Goal: Information Seeking & Learning: Learn about a topic

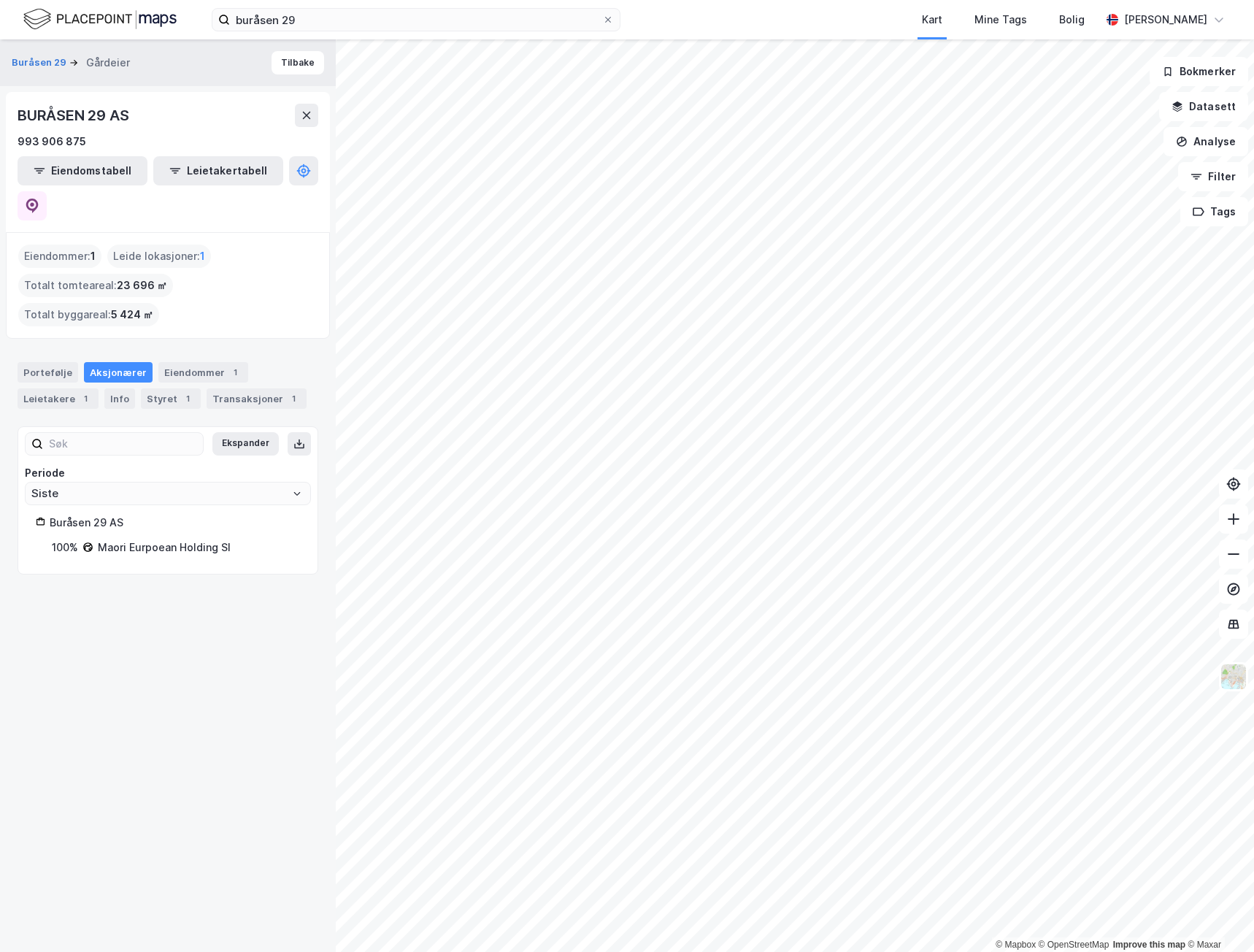
click at [318, 32] on div "buråsen 29 Kart Mine Tags Bolig [PERSON_NAME]" at bounding box center [627, 20] width 1254 height 40
click at [376, 11] on input "buråsen 29" at bounding box center [417, 20] width 372 height 22
drag, startPoint x: 396, startPoint y: 7, endPoint x: -17, endPoint y: 8, distance: 413.0
click at [0, 8] on html "buråsen 29 Kart Mine Tags Bolig [PERSON_NAME] © Mapbox © OpenStreetMap Improve …" at bounding box center [627, 476] width 1254 height 952
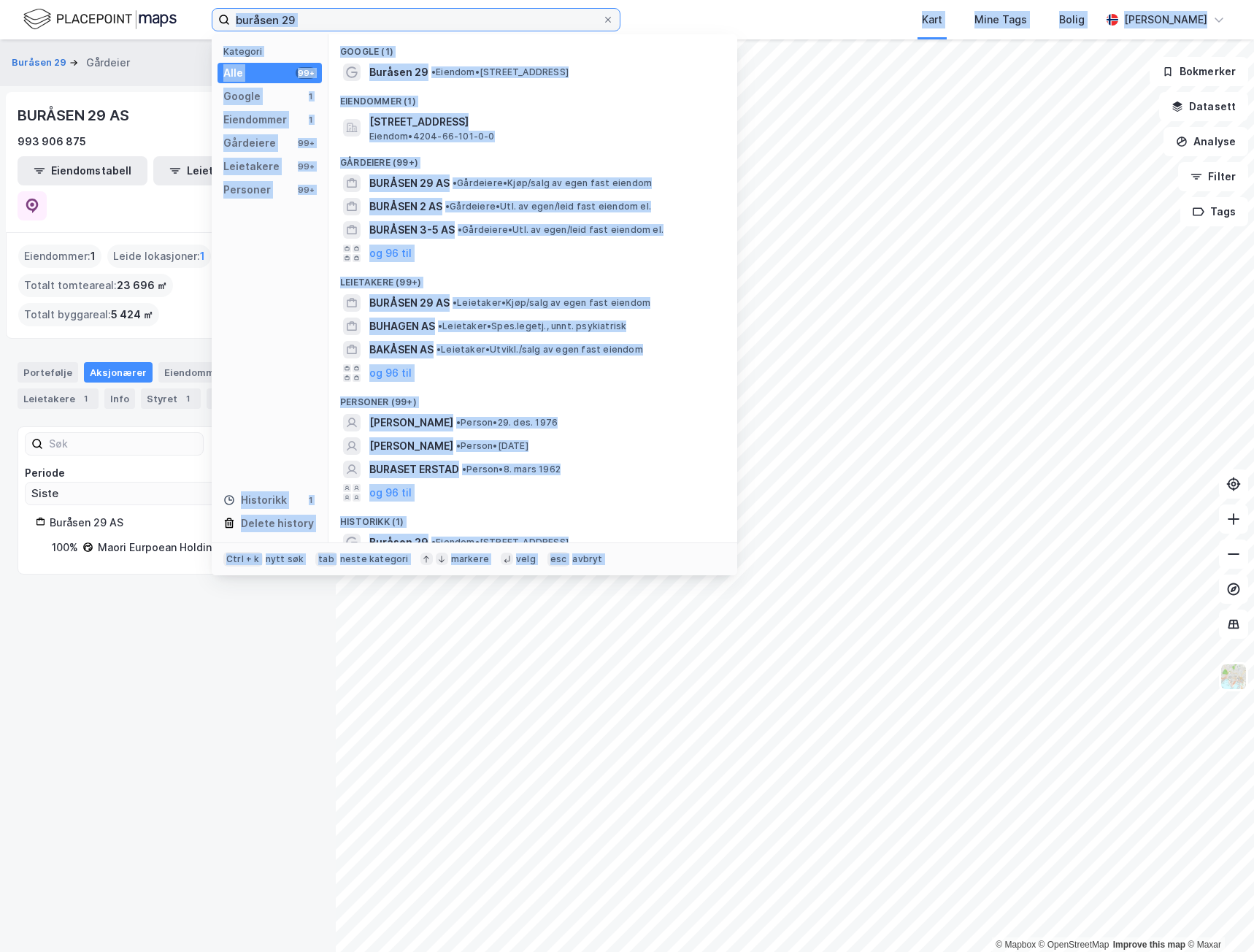
click at [372, 13] on input "buråsen 29" at bounding box center [417, 20] width 372 height 22
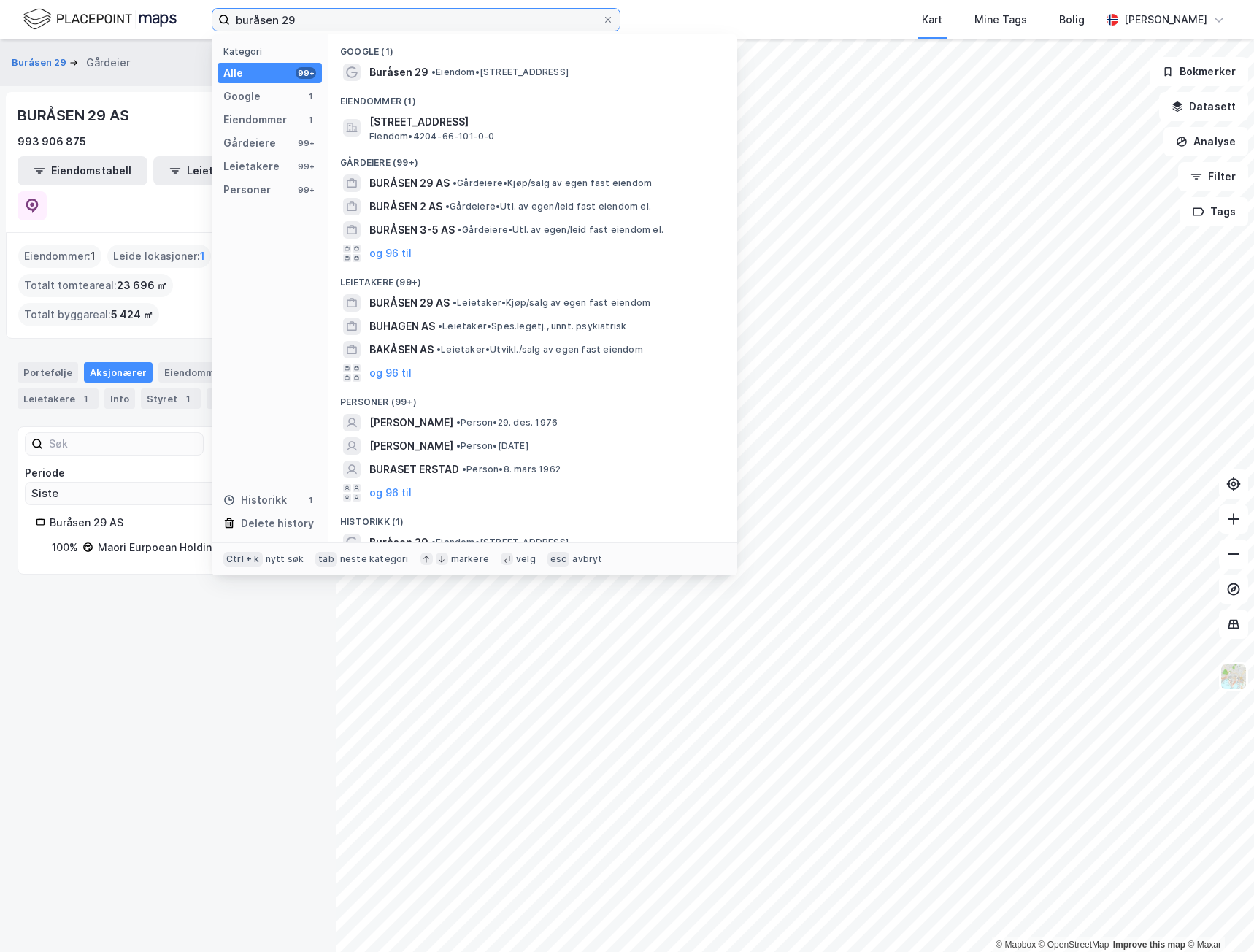
drag, startPoint x: 294, startPoint y: 17, endPoint x: 171, endPoint y: 15, distance: 123.0
click at [171, 15] on div "buråsen 29 Kategori Alle 99+ Google 1 Eiendommer 1 Gårdeiere 99+ Leietakere 99+…" at bounding box center [627, 20] width 1254 height 40
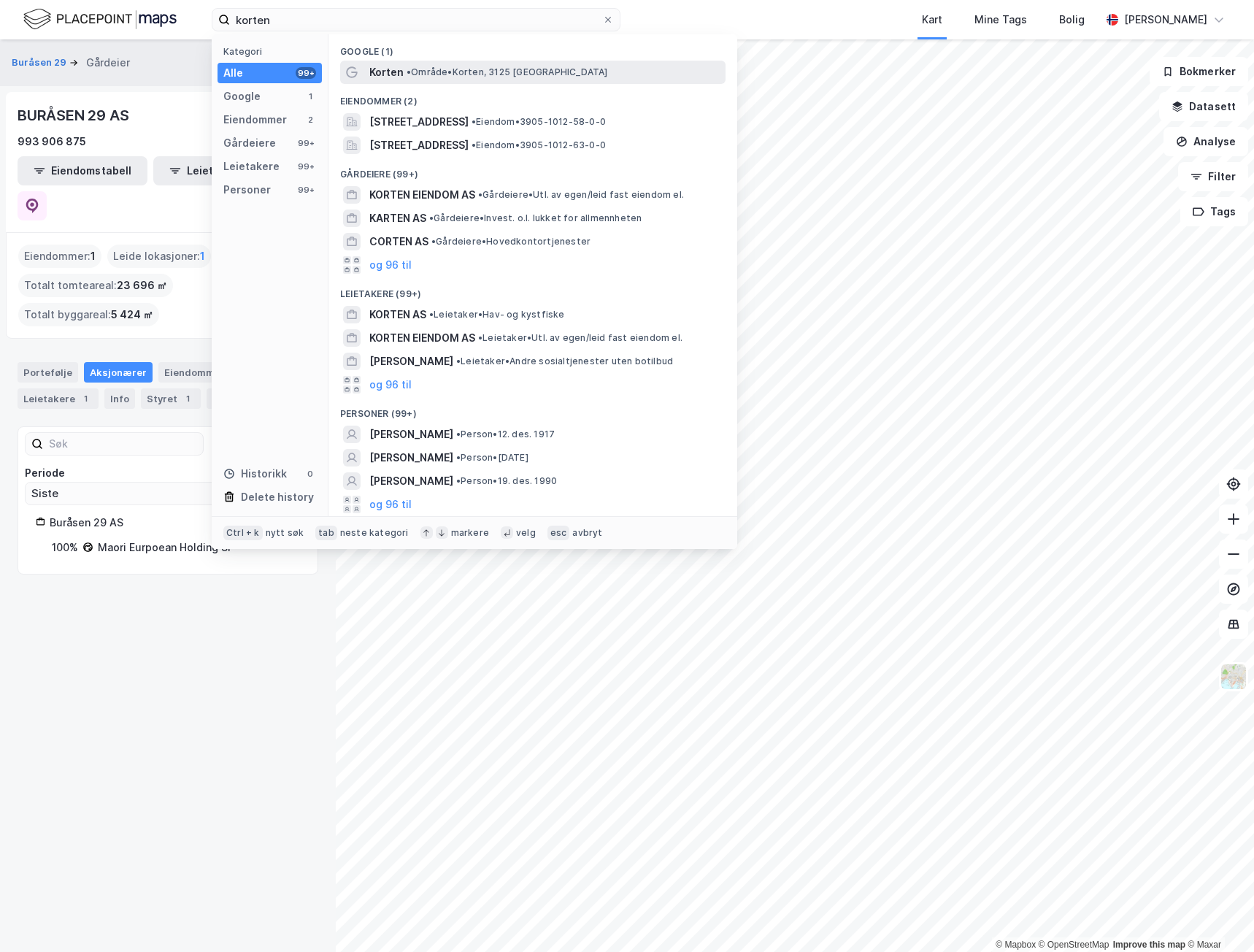
click at [493, 71] on span "• Område • Korten, 3125 [GEOGRAPHIC_DATA]" at bounding box center [507, 72] width 202 height 12
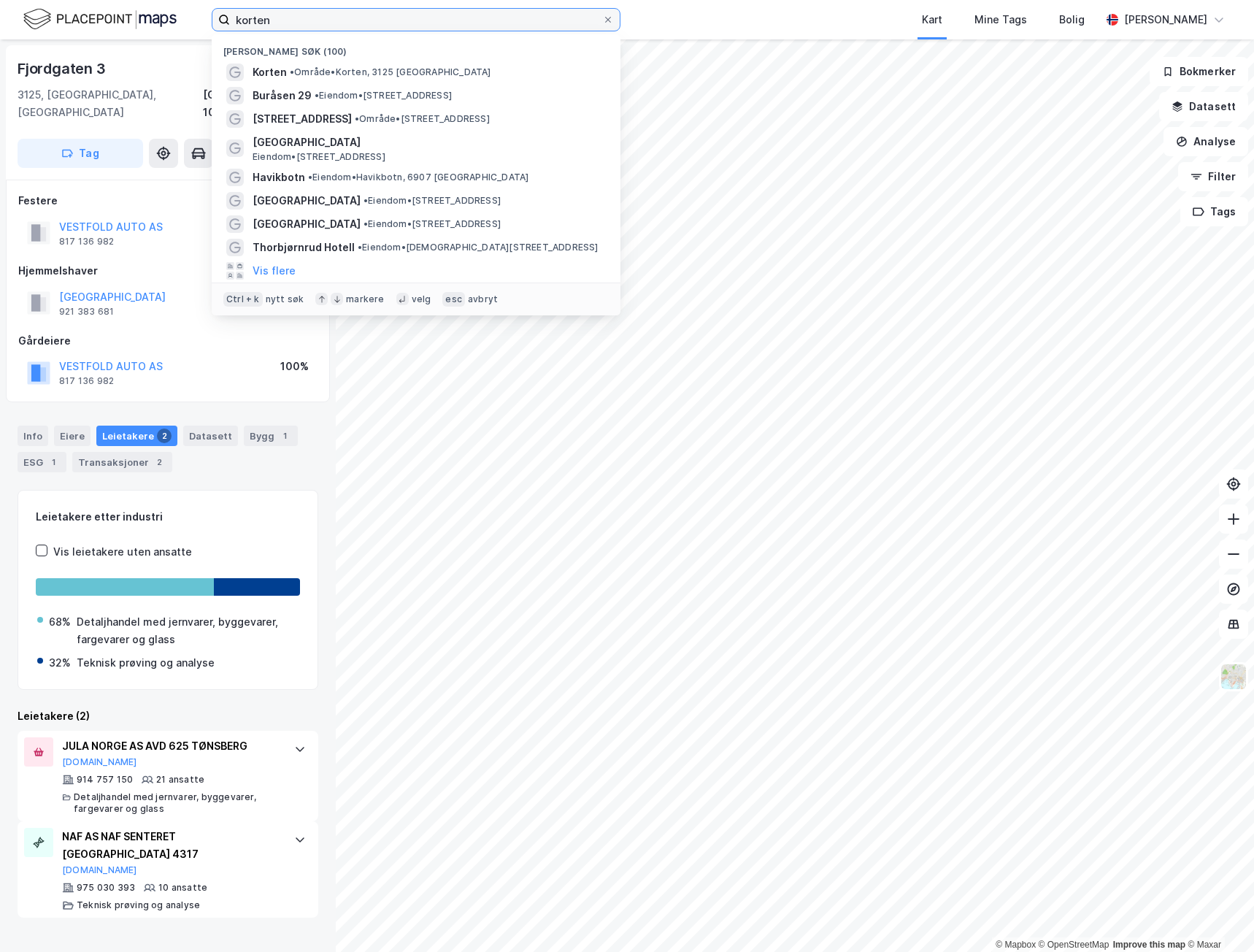
click at [283, 18] on input "korten" at bounding box center [417, 20] width 372 height 22
drag, startPoint x: 316, startPoint y: 14, endPoint x: 94, endPoint y: 10, distance: 222.0
click at [102, 11] on div "korten Nylige søk (100) Korten • Område • [STREET_ADDRESS] • Eiendom • [STREET_…" at bounding box center [627, 20] width 1254 height 40
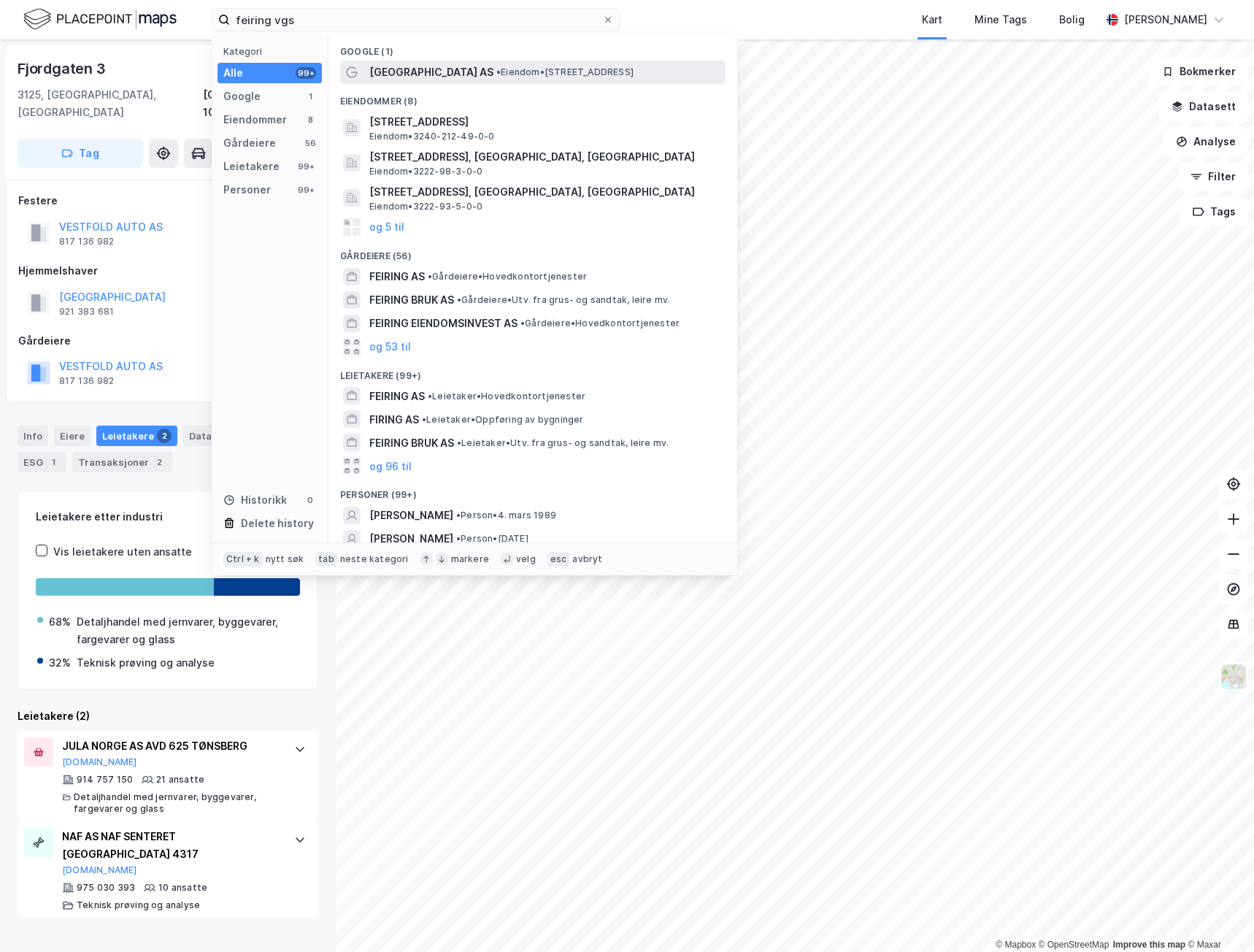
click at [447, 64] on span "[GEOGRAPHIC_DATA] AS" at bounding box center [432, 72] width 124 height 17
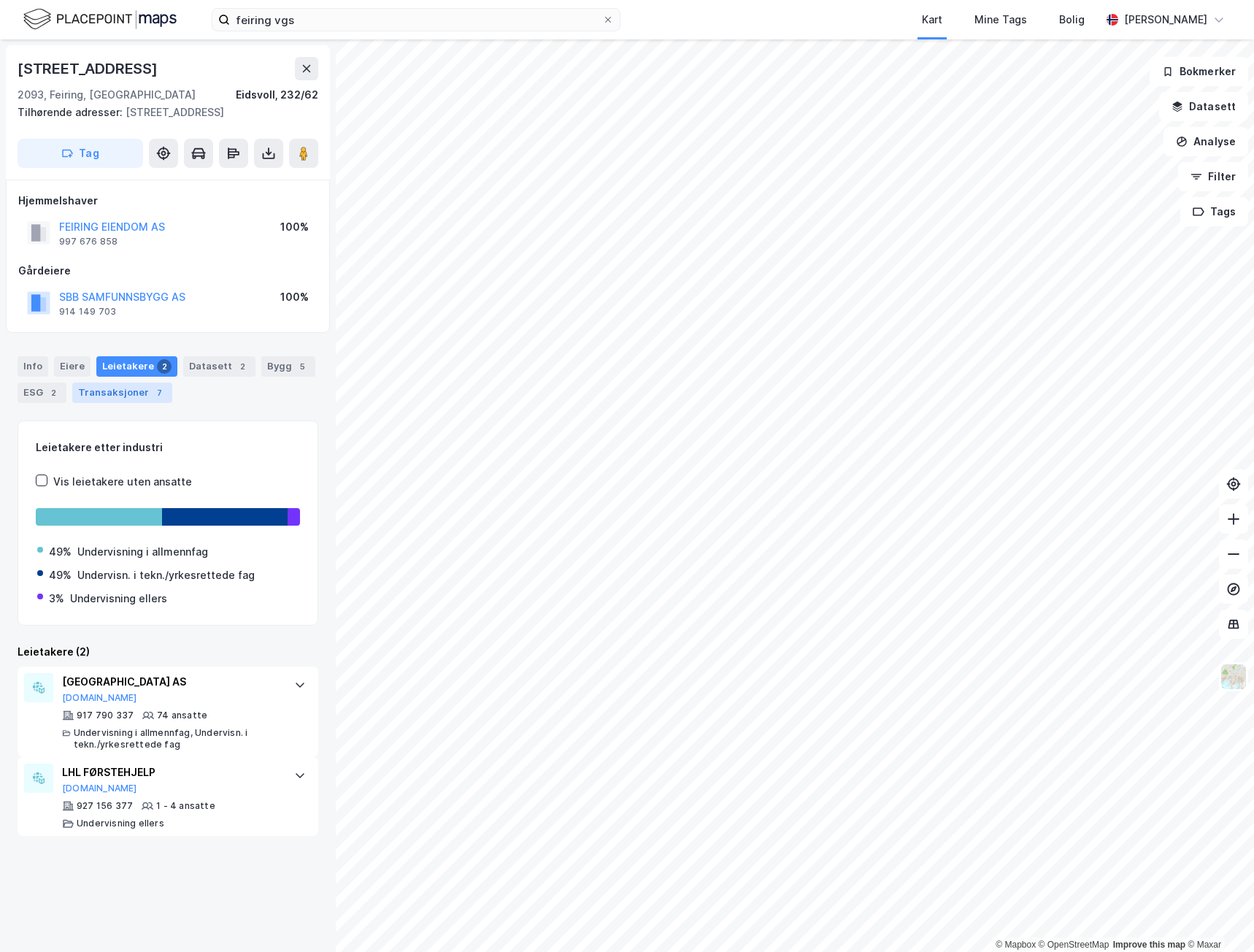
click at [111, 394] on div "Transaksjoner 7" at bounding box center [121, 392] width 100 height 21
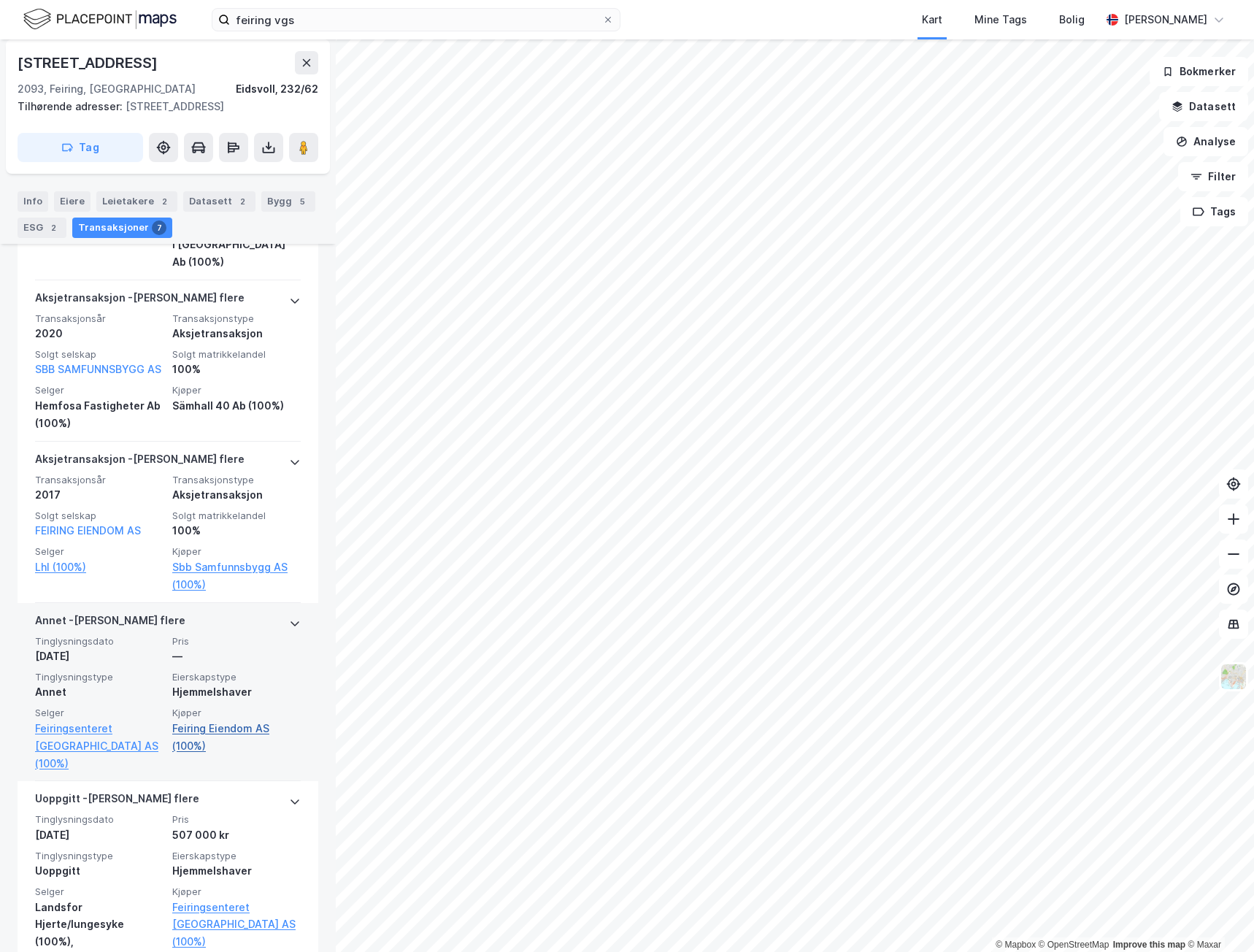
scroll to position [804, 0]
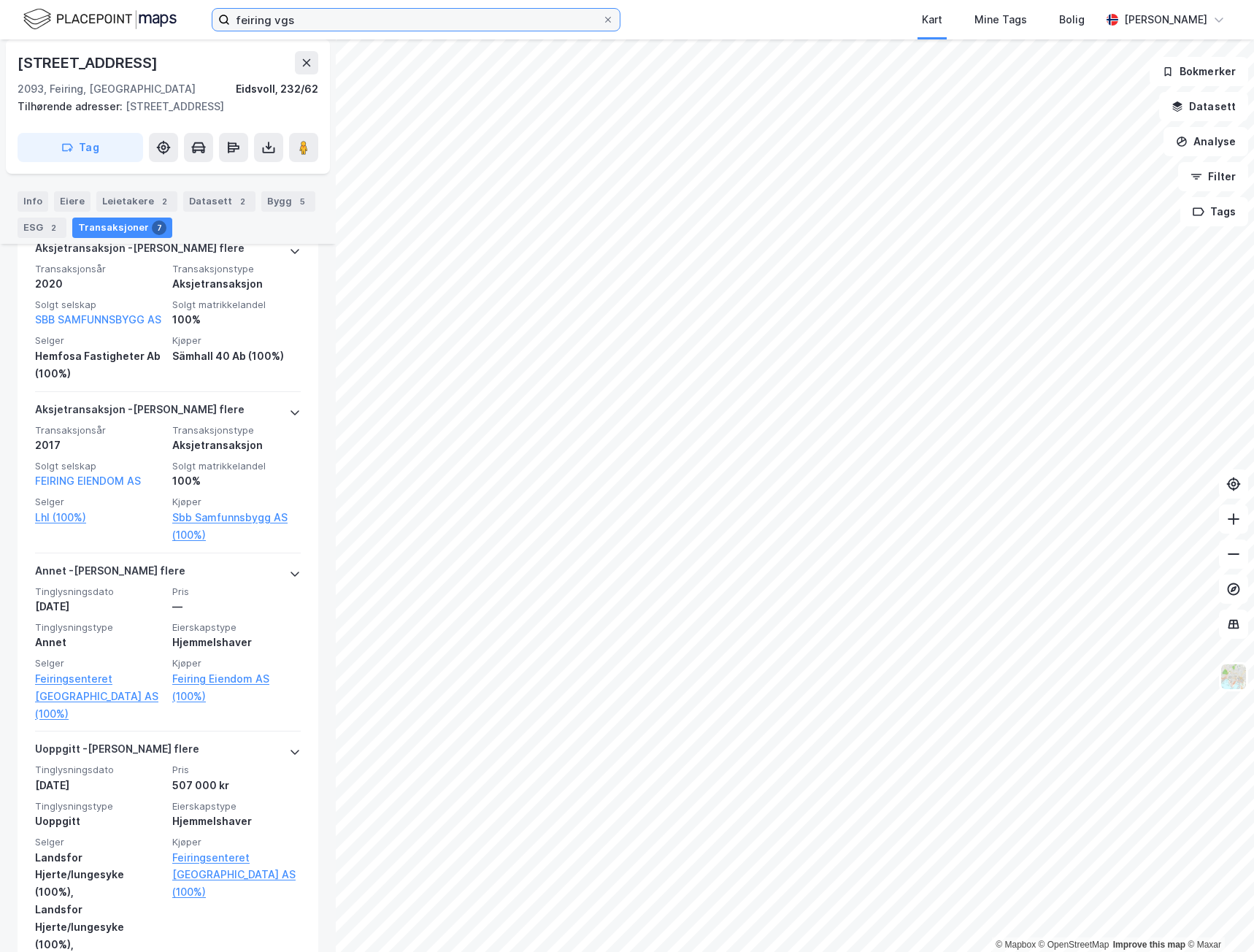
click at [331, 17] on input "feiring vgs" at bounding box center [417, 20] width 372 height 22
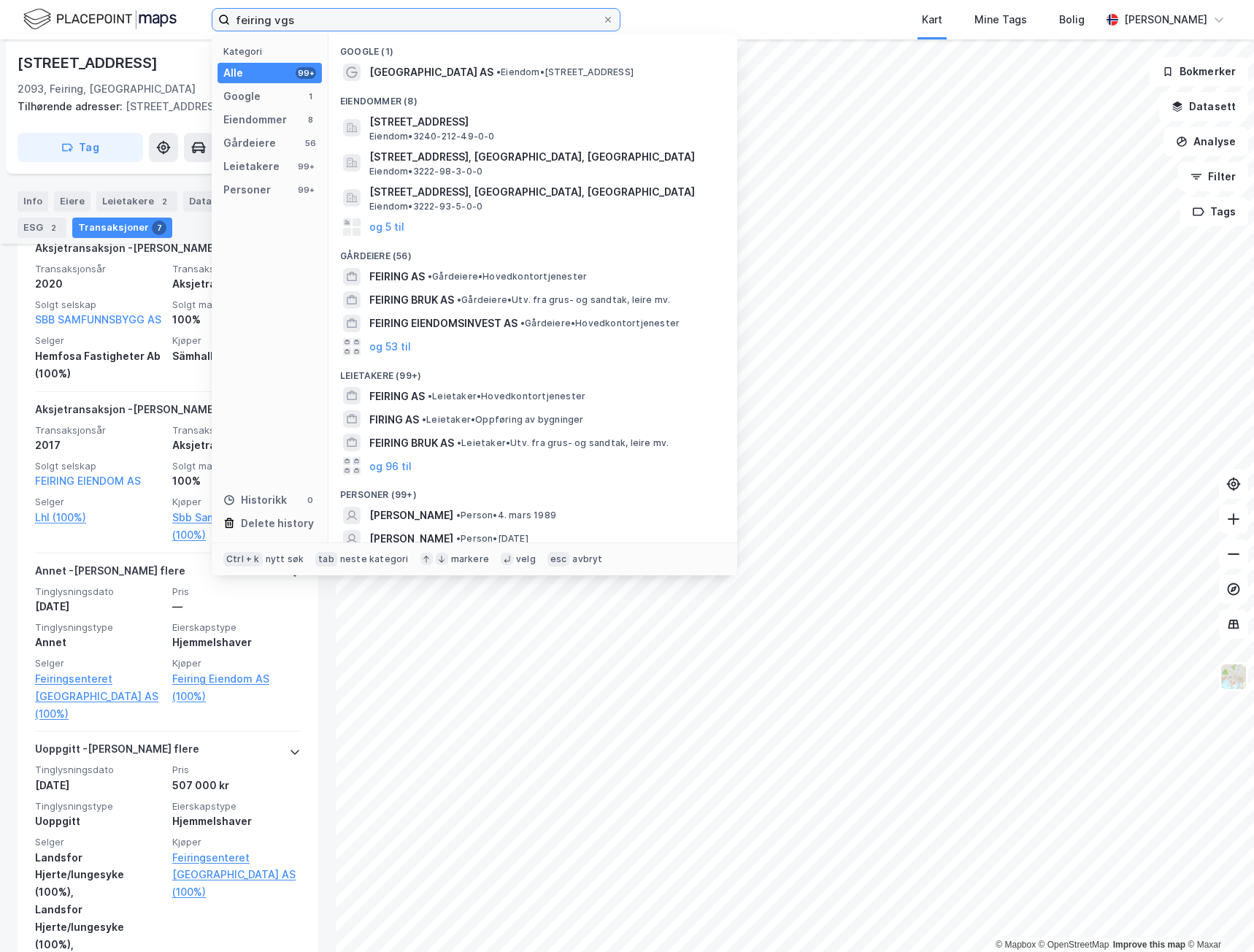
drag, startPoint x: 326, startPoint y: 20, endPoint x: 133, endPoint y: 17, distance: 193.0
click at [133, 19] on div "feiring vgs Kategori Alle 99+ Google 1 Eiendommer 8 Gårdeiere 56 Leietakere 99+…" at bounding box center [627, 20] width 1254 height 40
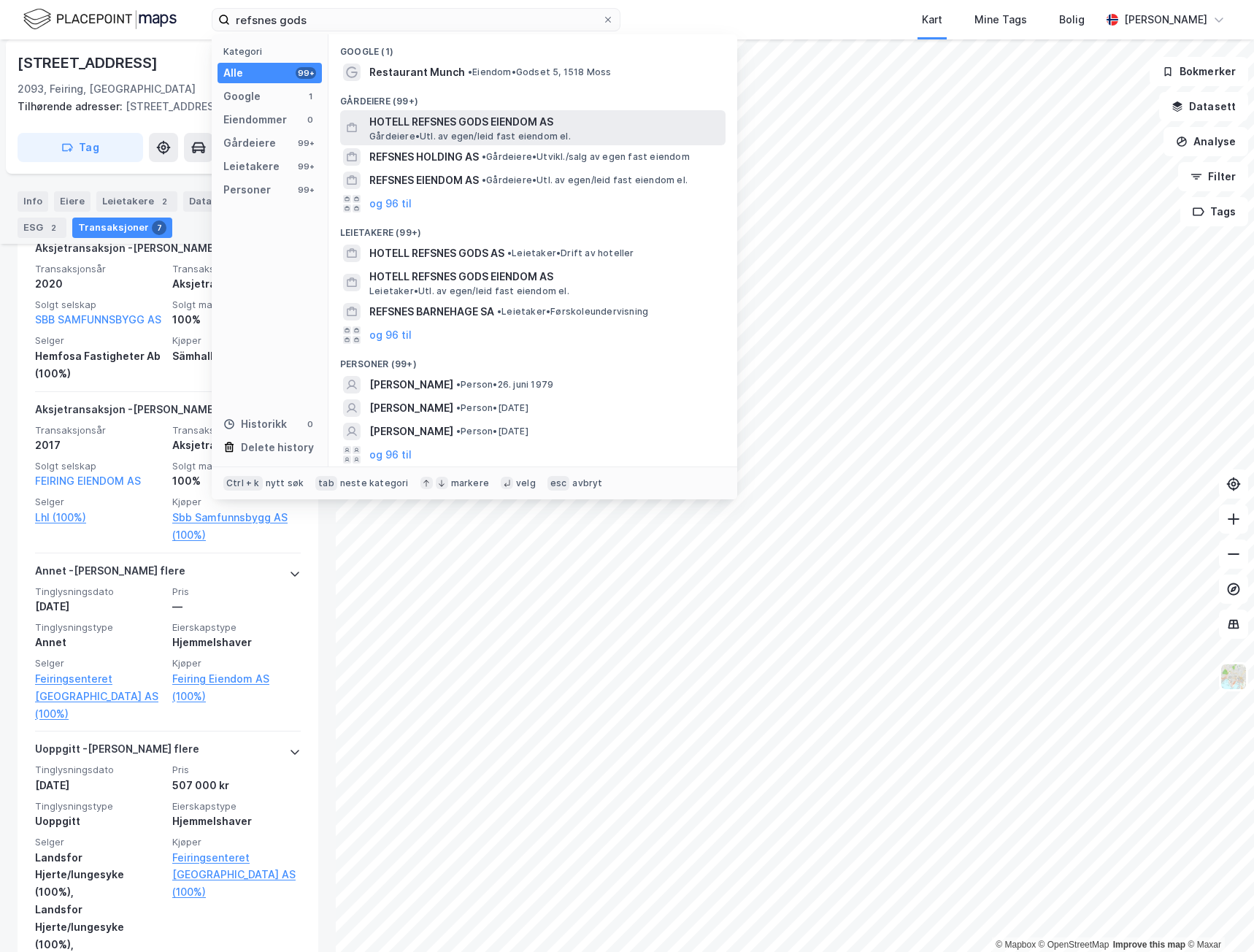
click at [450, 122] on span "HOTELL REFSNES GODS EIENDOM AS" at bounding box center [544, 121] width 350 height 17
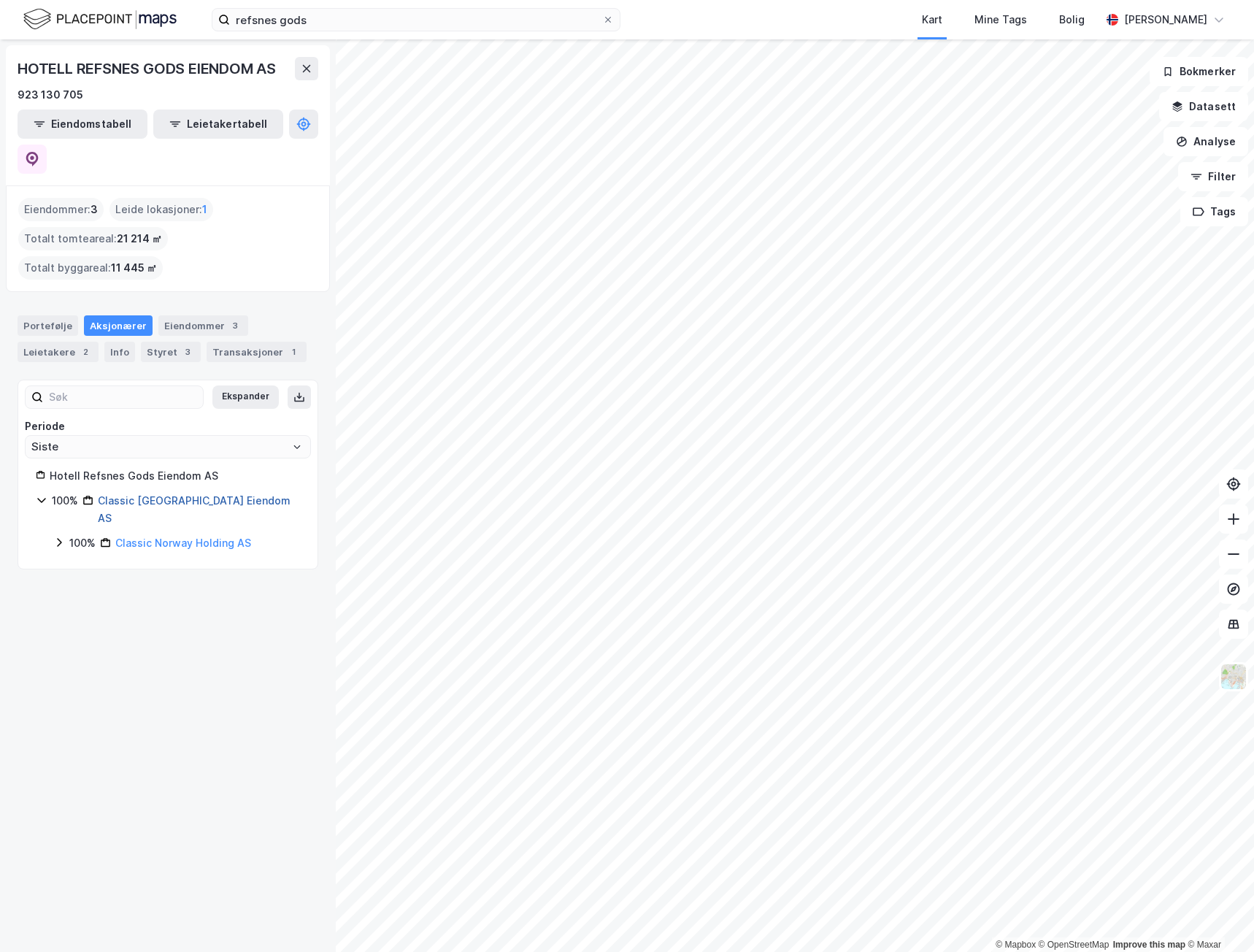
click at [131, 494] on link "Classic [GEOGRAPHIC_DATA] Eiendom AS" at bounding box center [194, 508] width 193 height 30
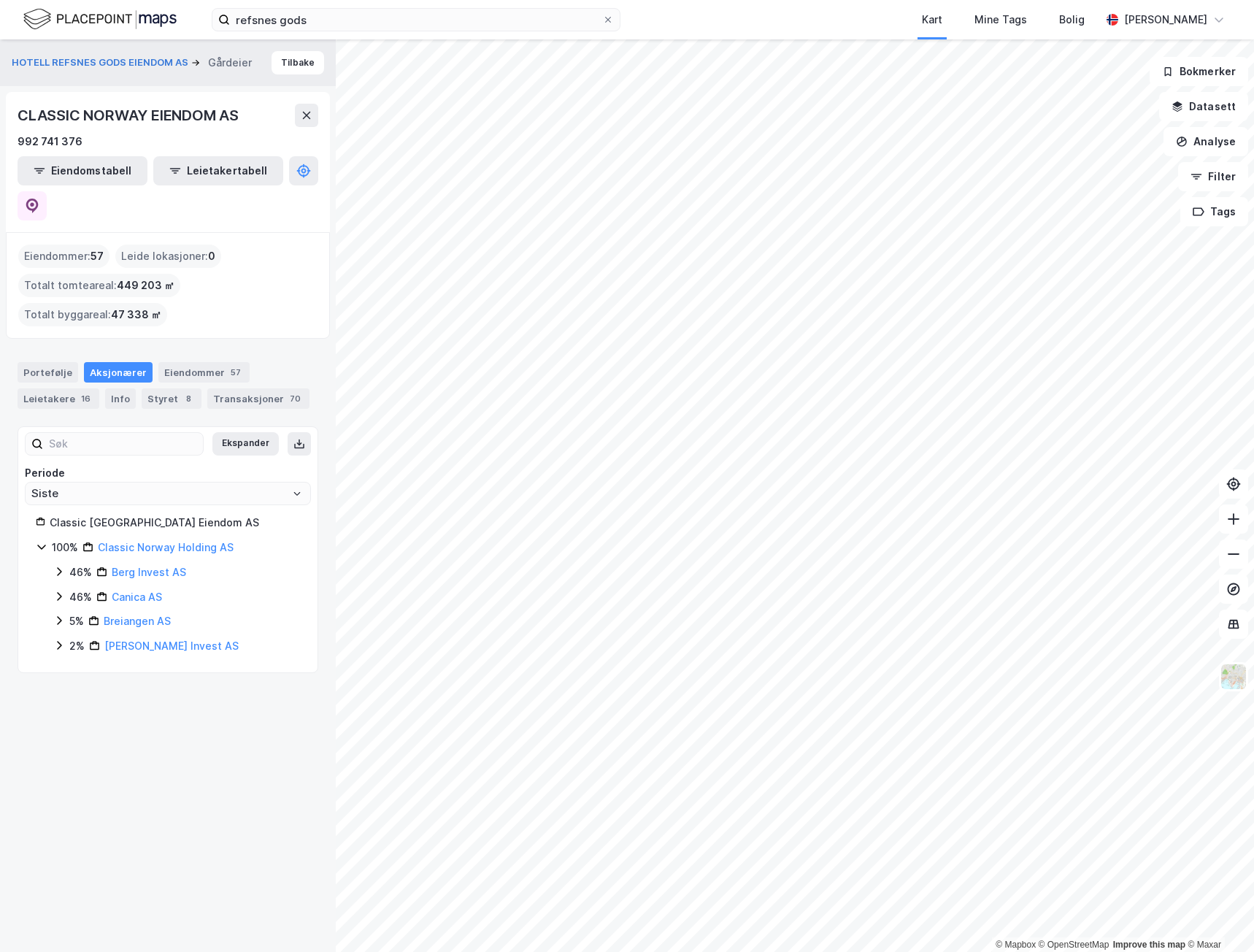
click at [44, 541] on icon at bounding box center [41, 546] width 12 height 12
click at [78, 514] on div "Classic [GEOGRAPHIC_DATA] Eiendom AS" at bounding box center [175, 522] width 250 height 17
click at [49, 362] on div "Portefølje" at bounding box center [47, 372] width 60 height 21
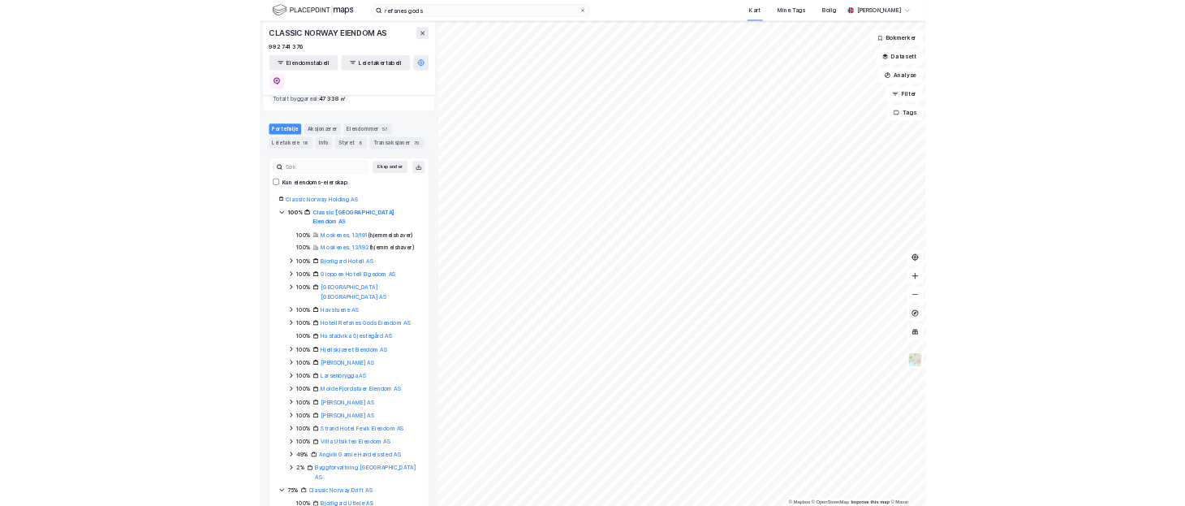
scroll to position [149, 0]
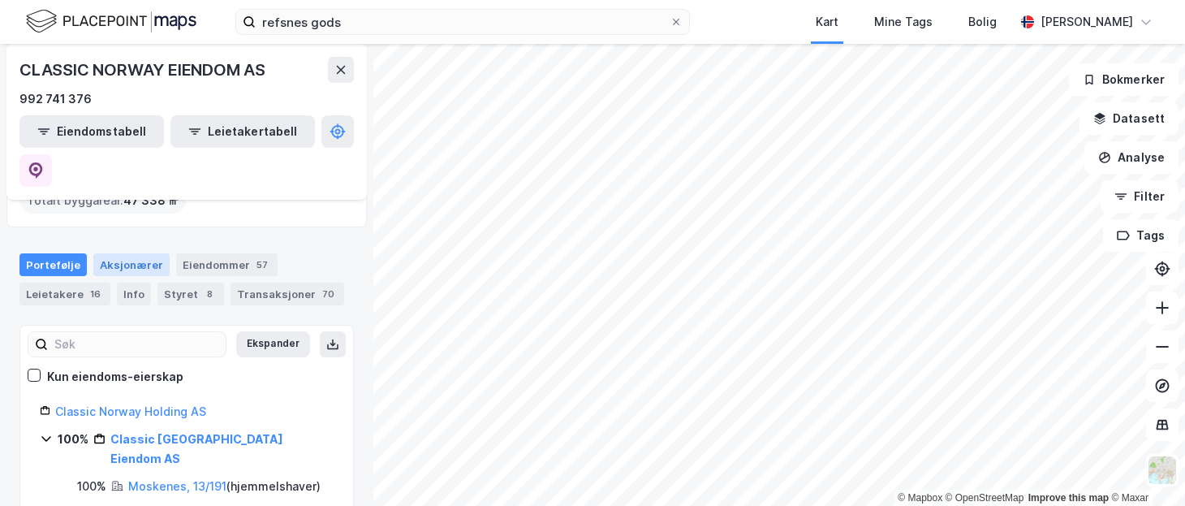
click at [114, 253] on div "Aksjonærer" at bounding box center [131, 264] width 76 height 23
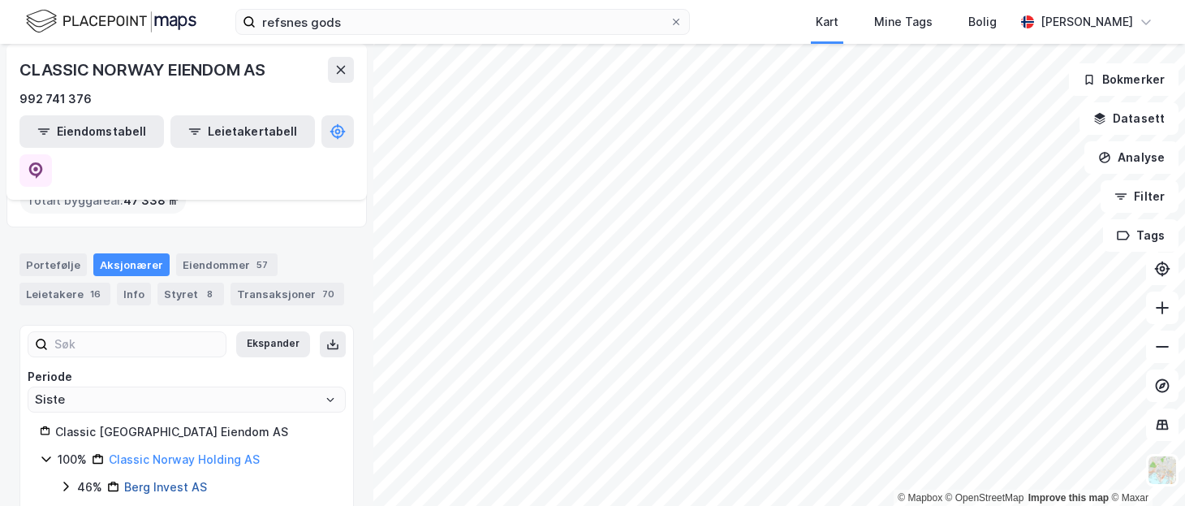
click at [140, 480] on link "Berg Invest AS" at bounding box center [165, 487] width 83 height 14
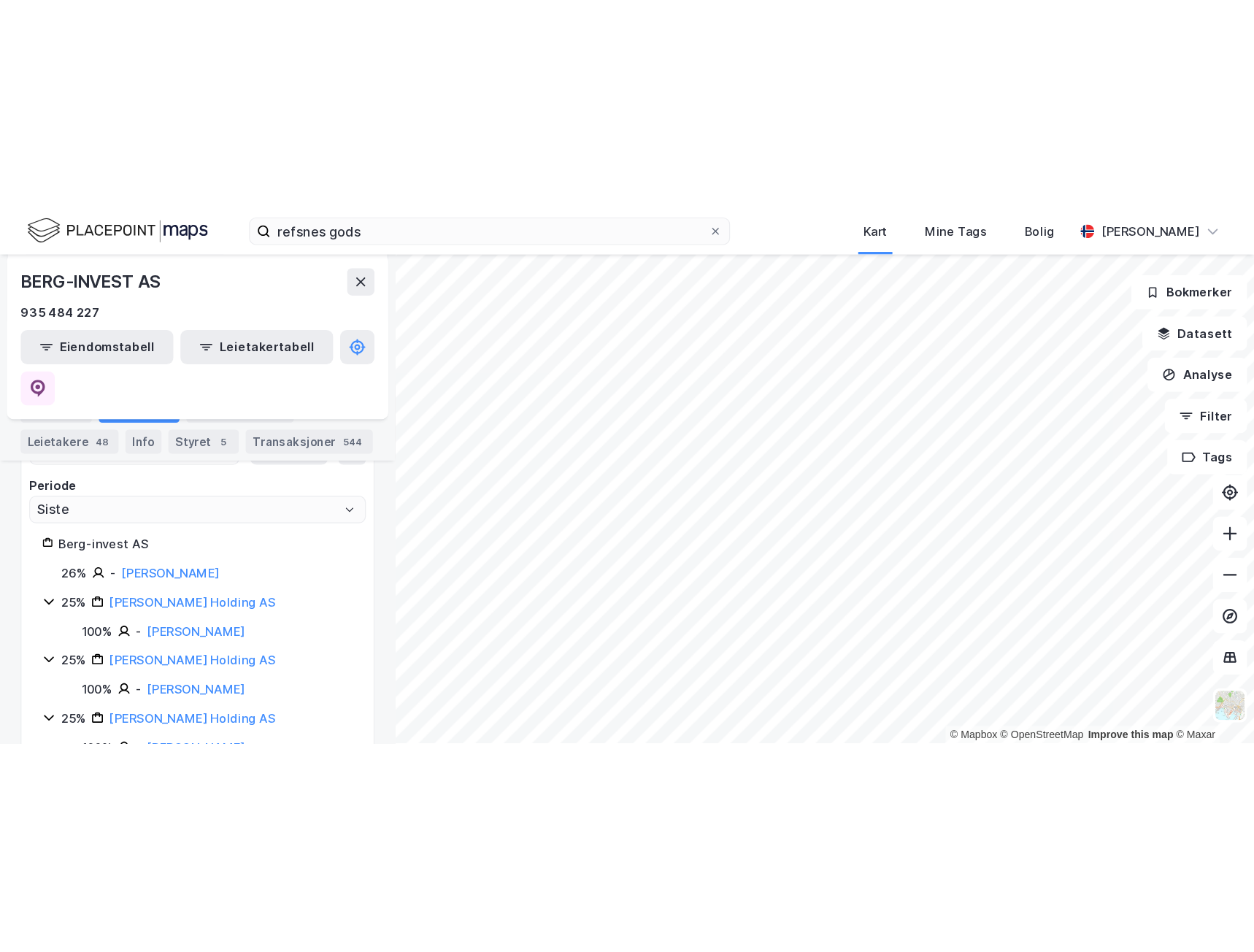
scroll to position [250, 0]
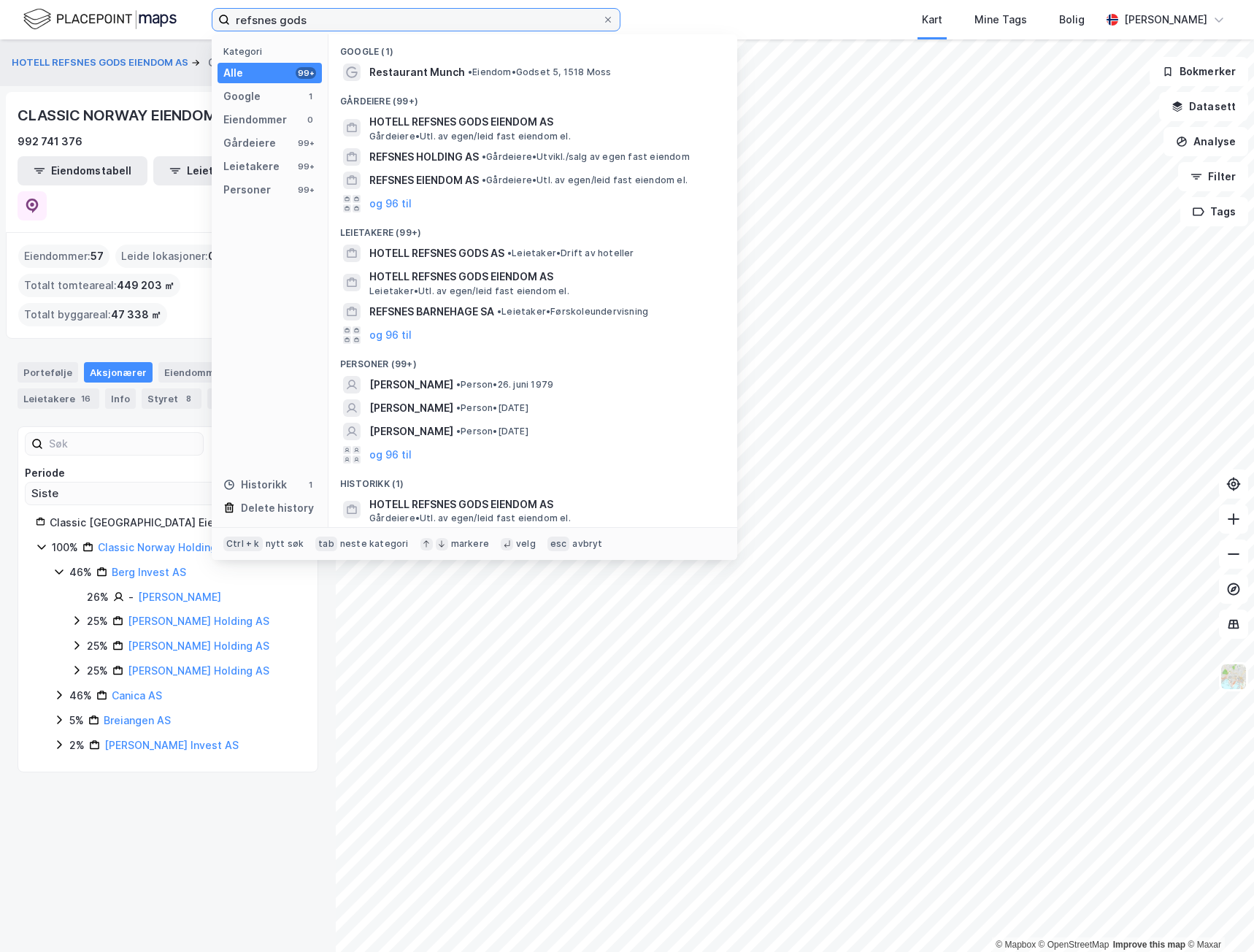
click at [336, 22] on input "refsnes gods" at bounding box center [417, 20] width 372 height 22
drag, startPoint x: 337, startPoint y: 16, endPoint x: 74, endPoint y: 11, distance: 263.0
click at [76, 14] on div "refsnes gods Kategori Alle 99+ Google 1 Eiendommer 0 Gårdeiere 99+ Leietakere 9…" at bounding box center [627, 20] width 1254 height 40
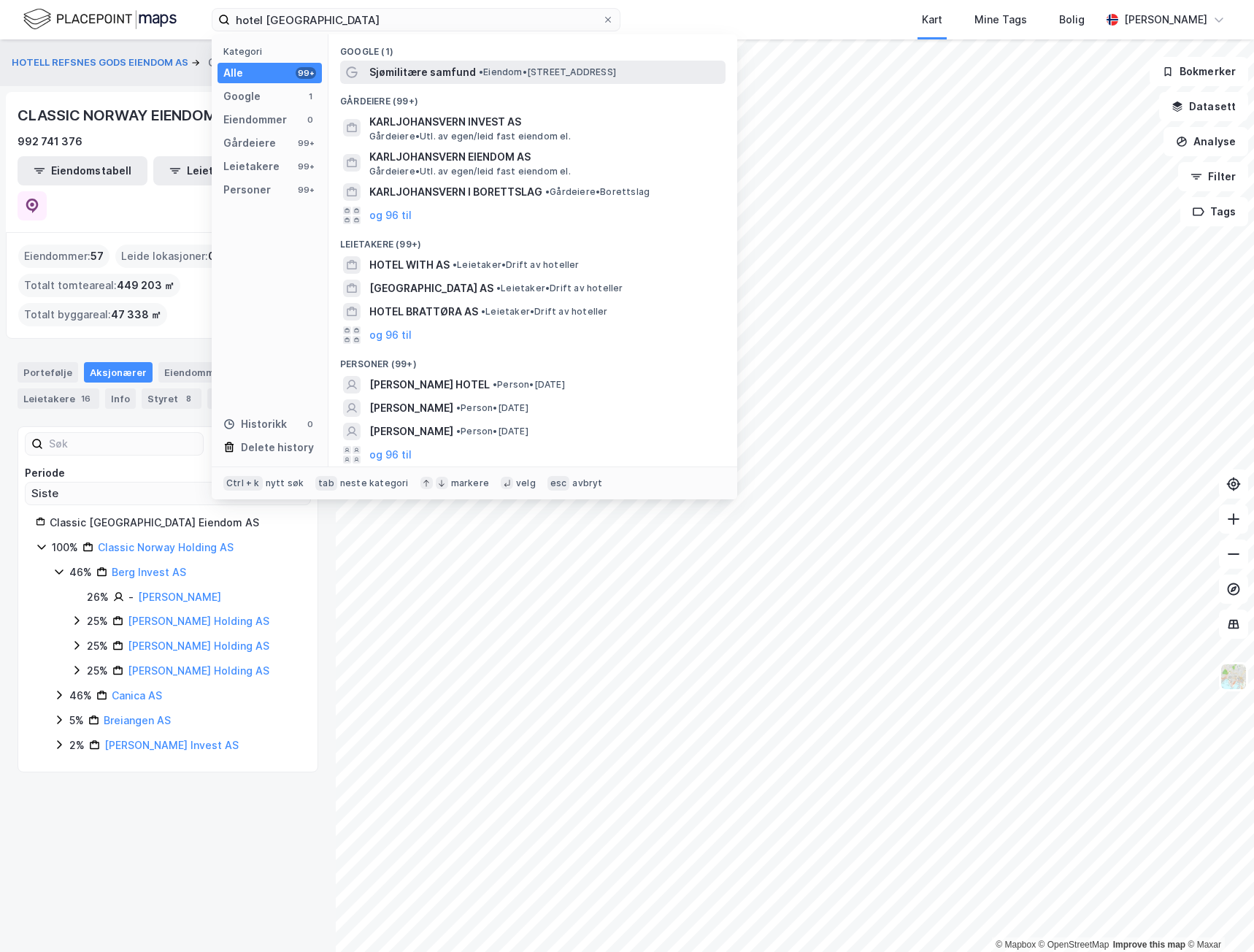
click at [447, 68] on span "Sjømilitære samfund" at bounding box center [423, 72] width 106 height 17
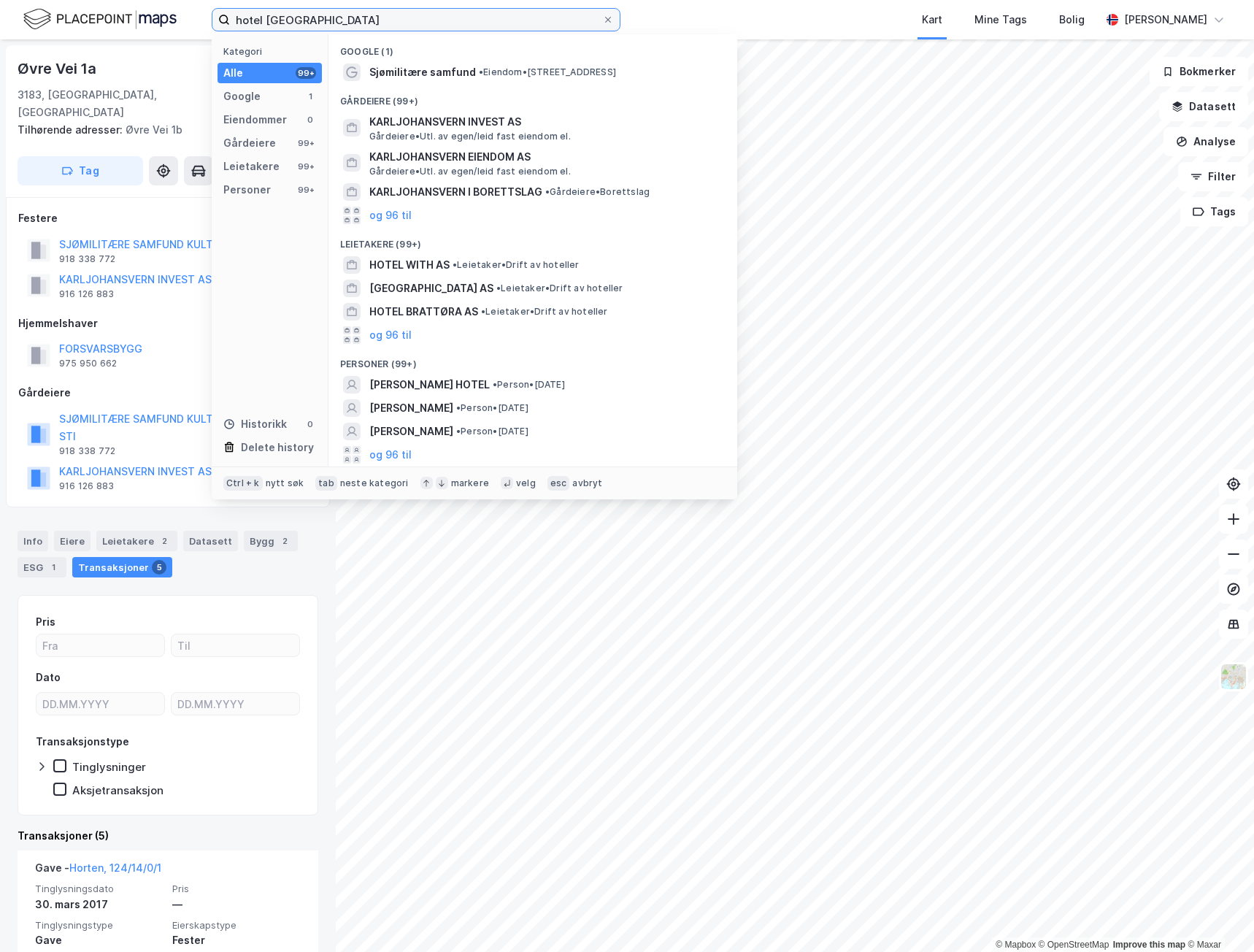
drag, startPoint x: 433, startPoint y: 18, endPoint x: 420, endPoint y: 13, distance: 13.9
click at [432, 18] on input "hotel [GEOGRAPHIC_DATA]" at bounding box center [417, 20] width 372 height 22
drag, startPoint x: 239, startPoint y: 11, endPoint x: 161, endPoint y: 7, distance: 78.1
click at [161, 10] on div "hotel karljohansvern Kategori Alle 99+ Google 1 Eiendommer 0 Gårdeiere 99+ Leie…" at bounding box center [627, 20] width 1254 height 40
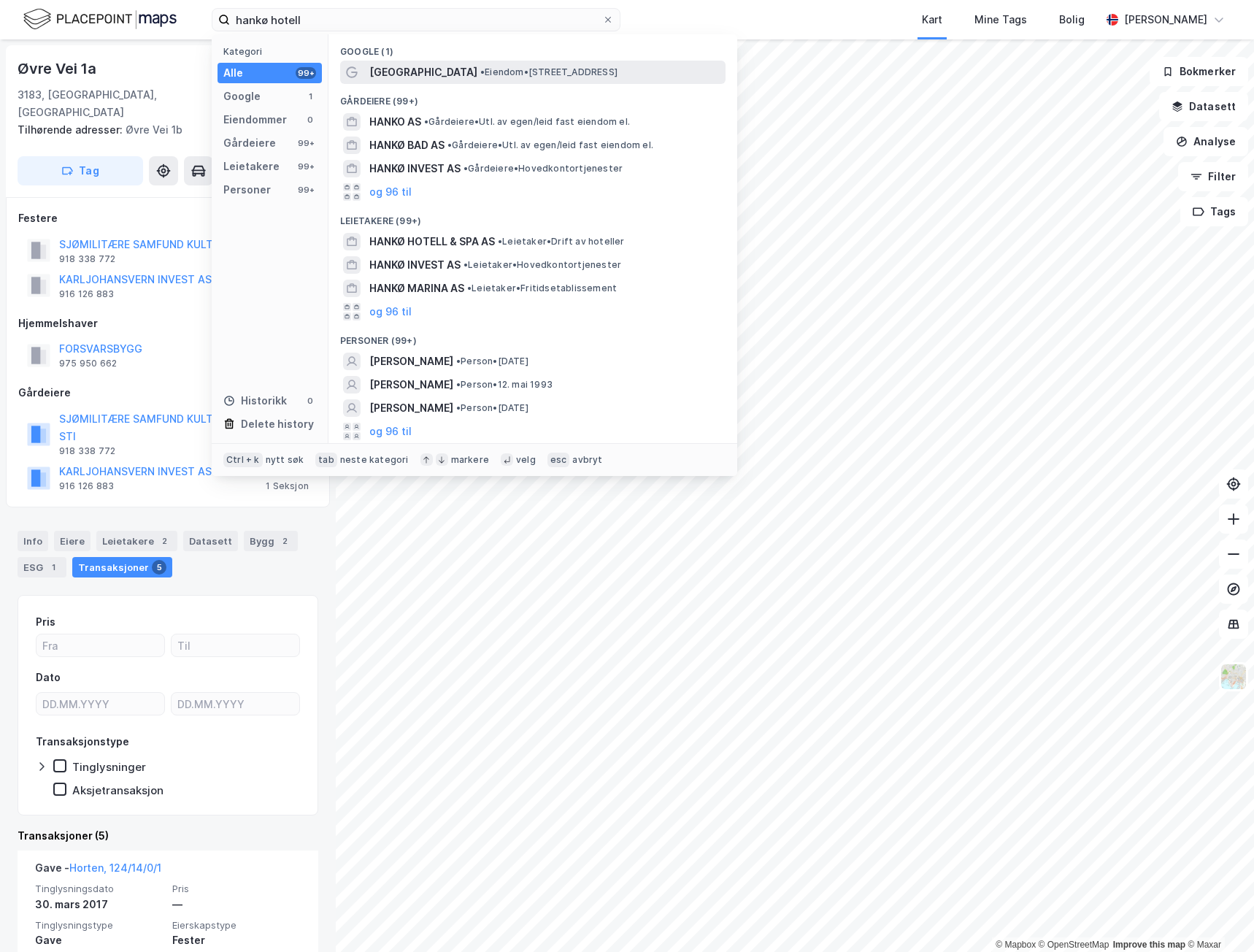
click at [462, 70] on span "[GEOGRAPHIC_DATA]" at bounding box center [424, 72] width 108 height 17
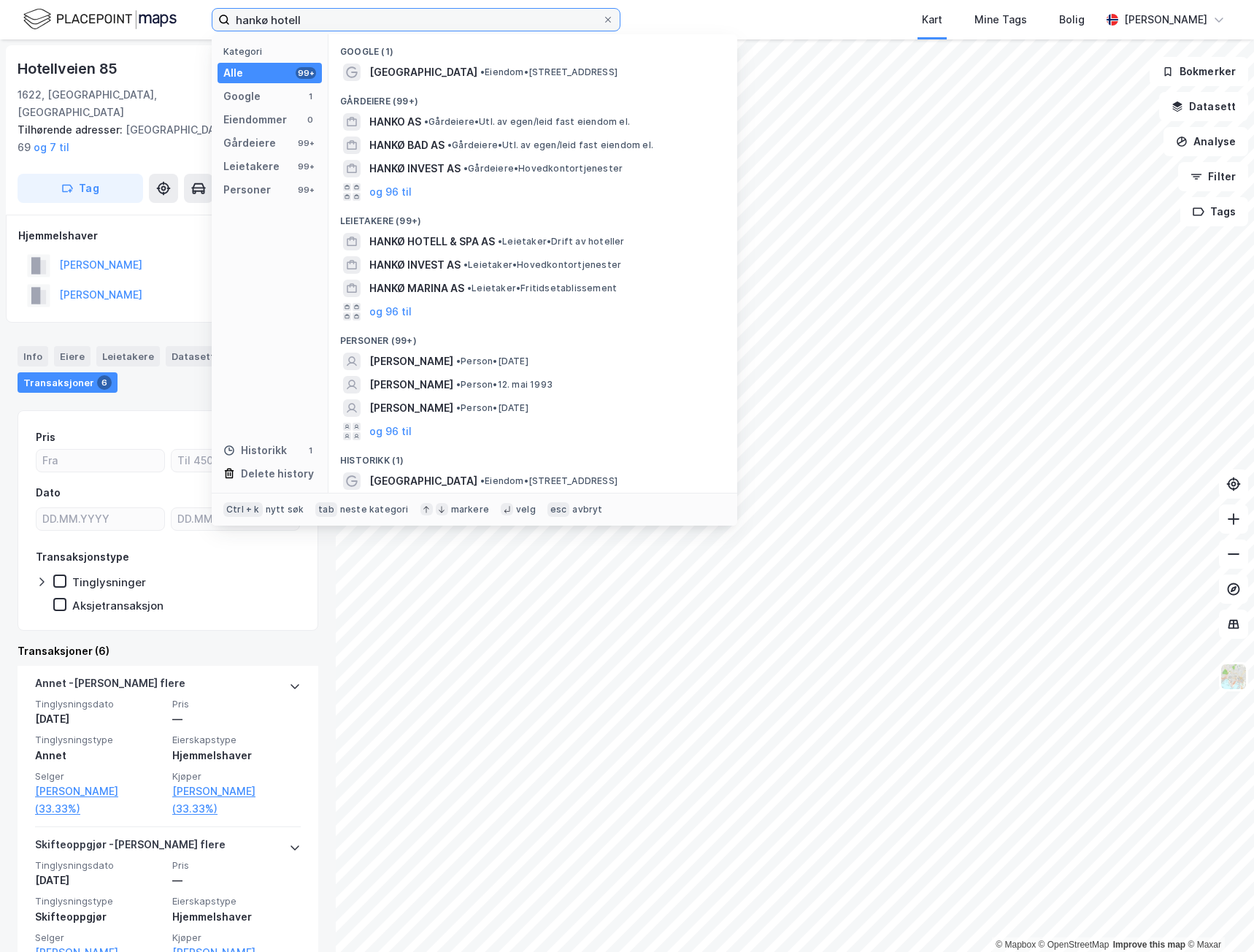
click at [315, 20] on input "hankø hotell" at bounding box center [417, 20] width 372 height 22
click at [480, 72] on span "•" at bounding box center [482, 72] width 4 height 11
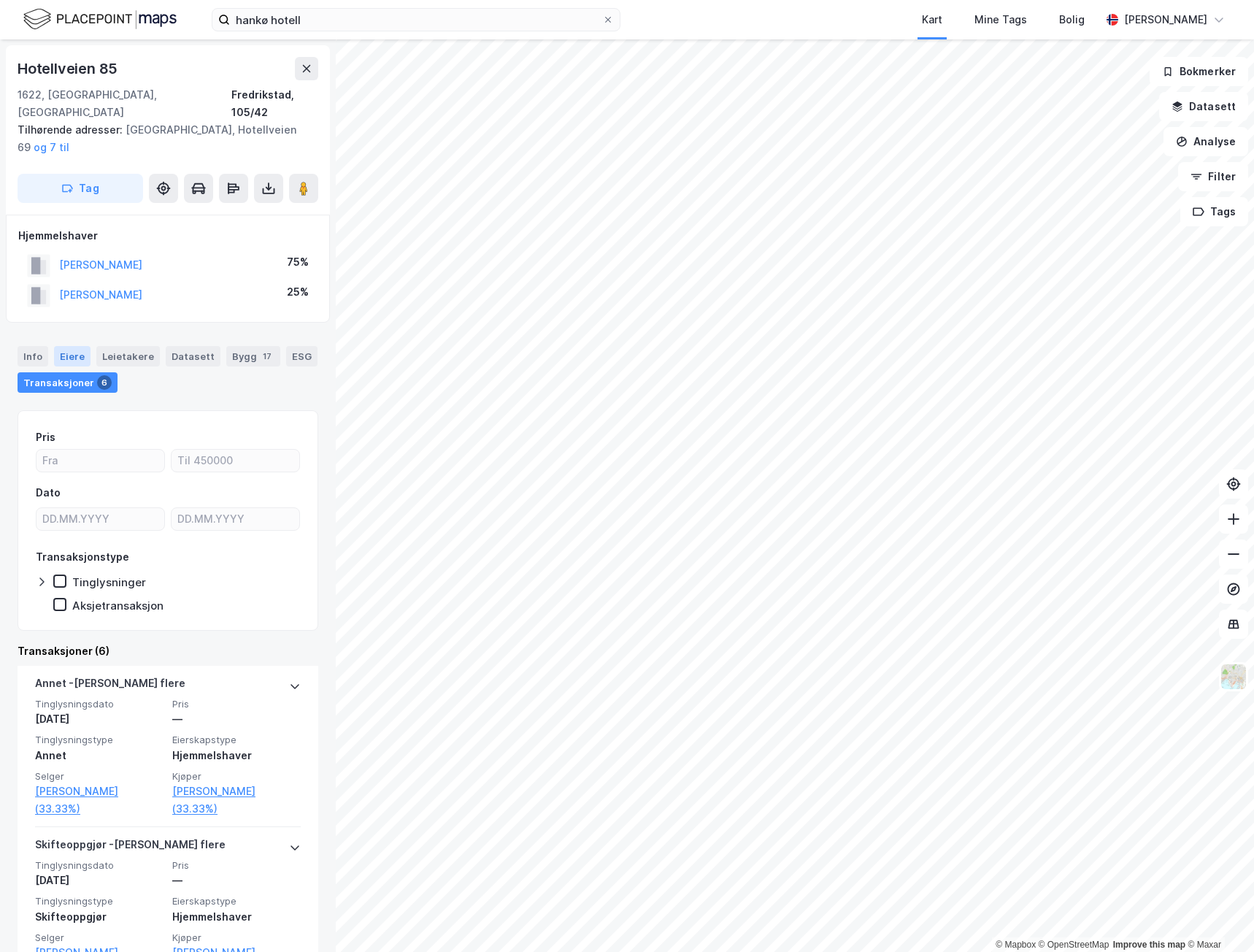
click at [73, 346] on div "Eiere" at bounding box center [72, 356] width 37 height 21
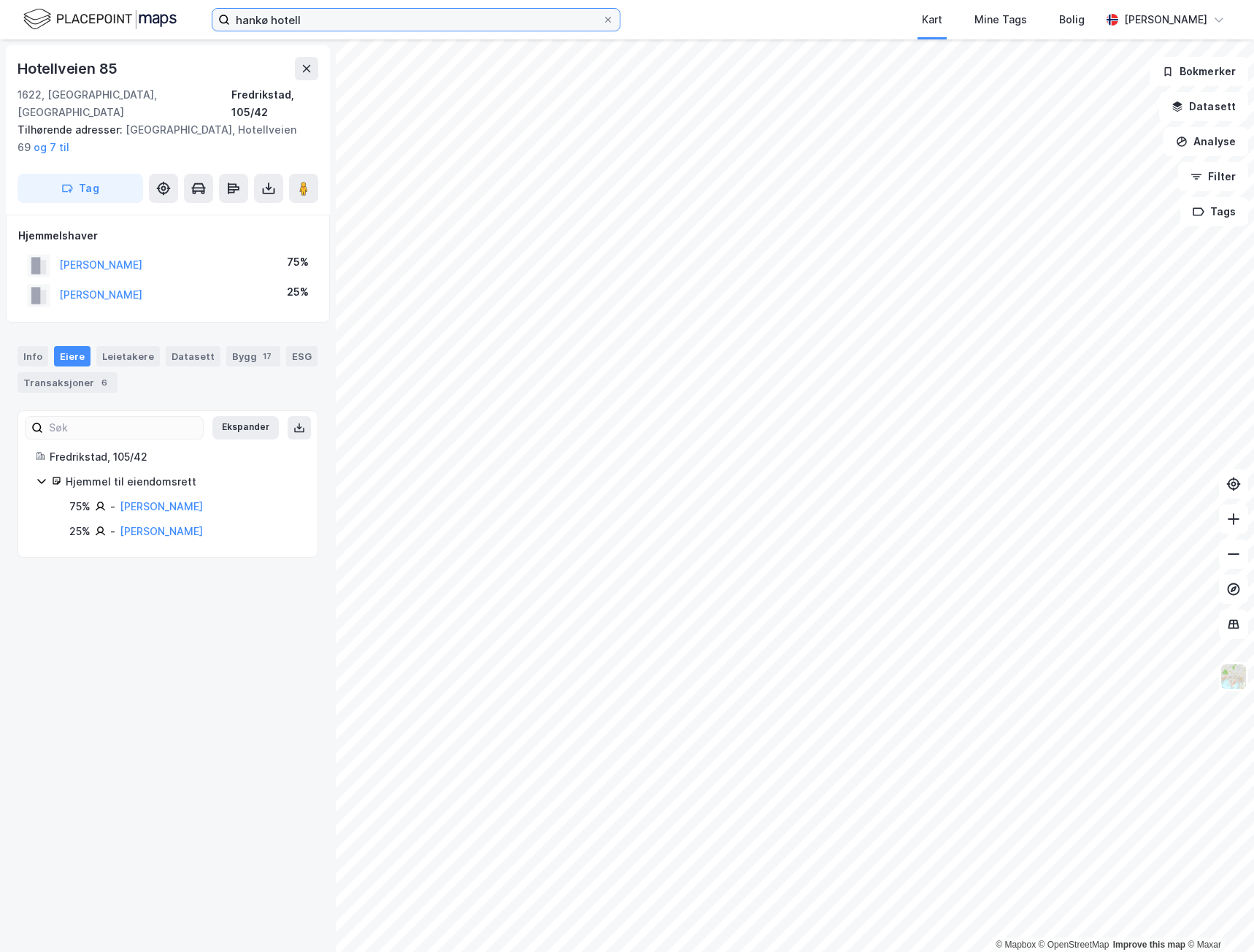
click at [335, 13] on input "hankø hotell" at bounding box center [417, 20] width 372 height 22
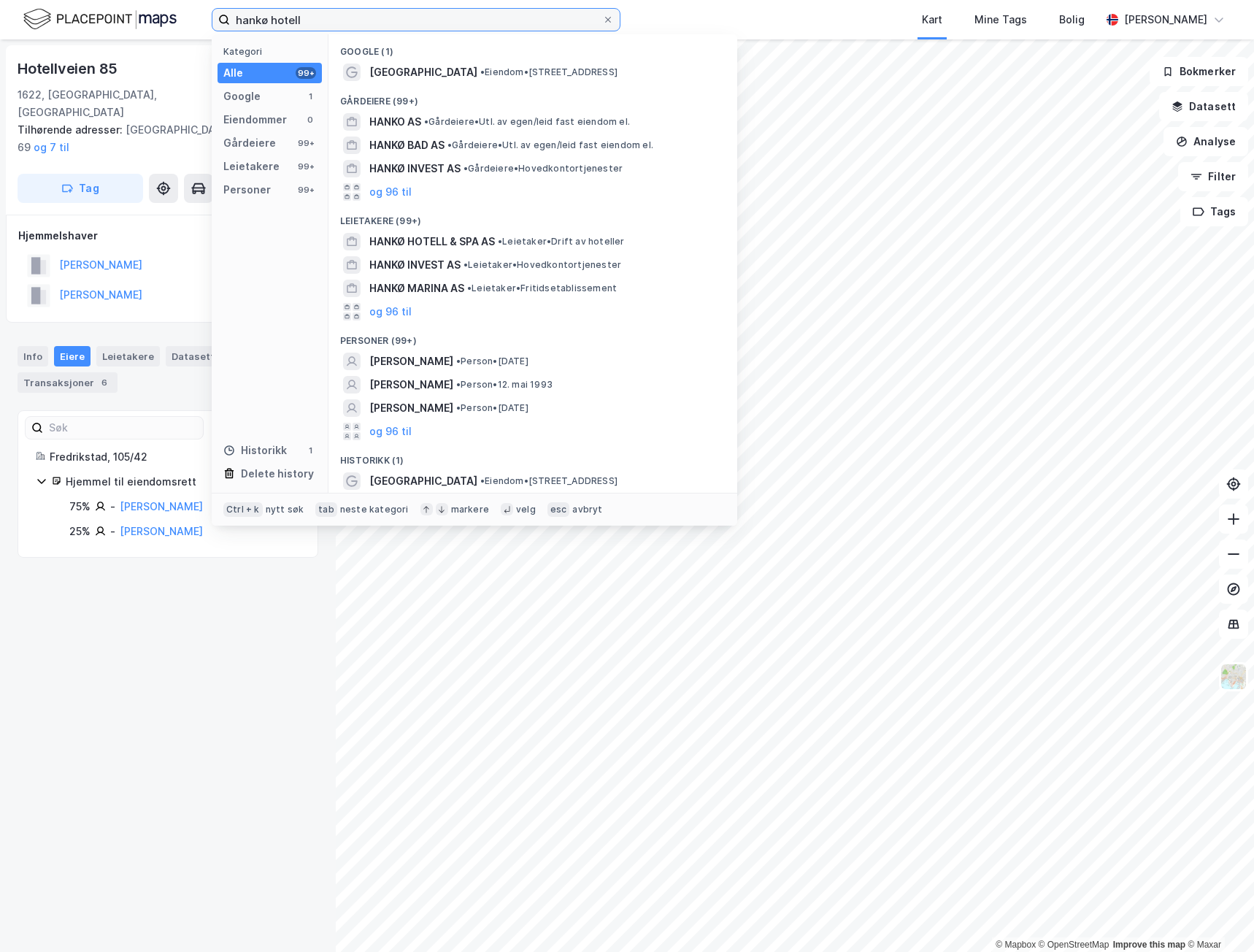
drag, startPoint x: 336, startPoint y: 15, endPoint x: 77, endPoint y: 12, distance: 259.0
click at [85, 13] on div "hankø hotell Kategori Alle 99+ Google 1 Eiendommer 0 Gårdeiere 99+ Leietakere 9…" at bounding box center [627, 20] width 1254 height 40
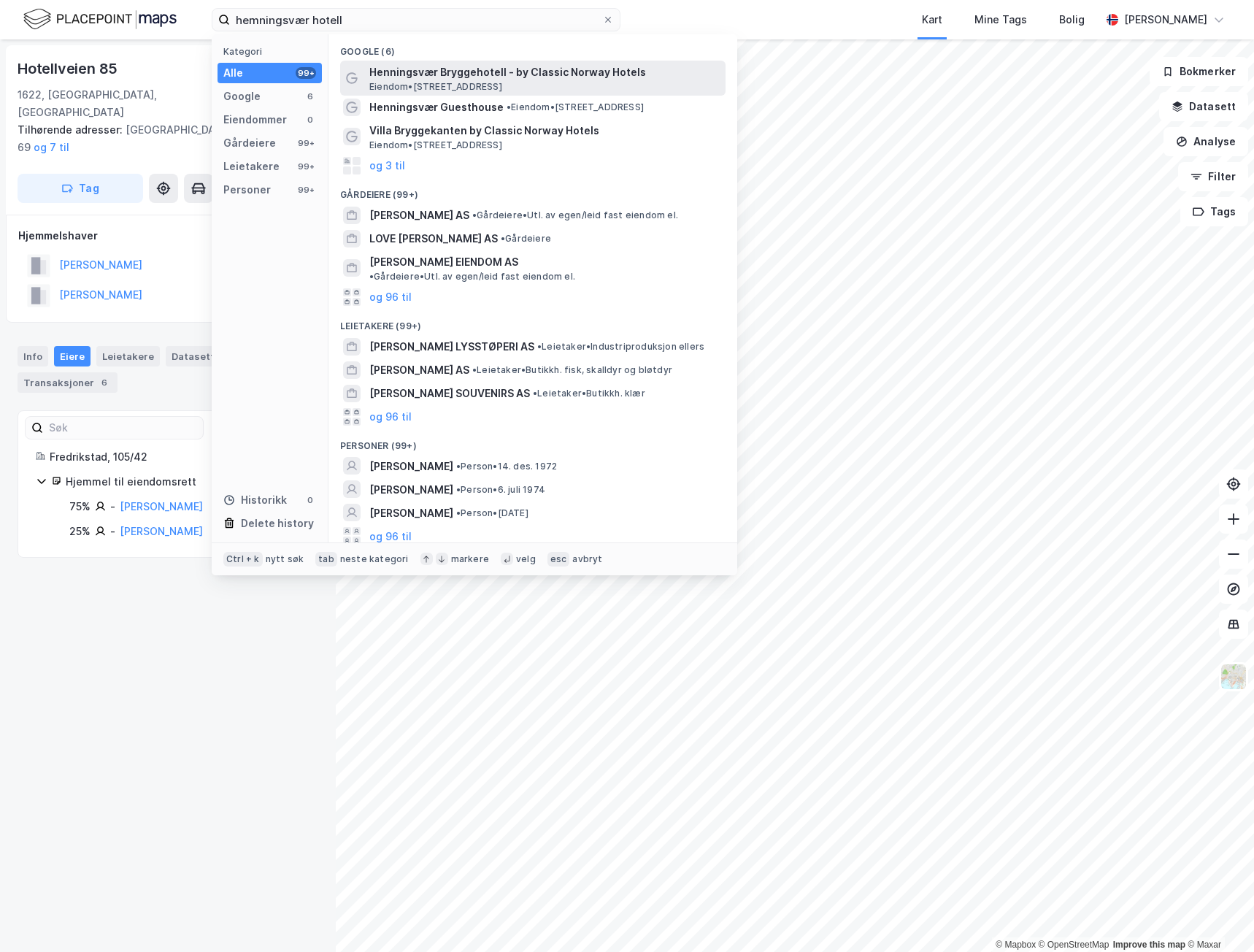
click at [399, 76] on span "Henningsvær Bryggehotell - by Classic Norway Hotels" at bounding box center [544, 72] width 350 height 17
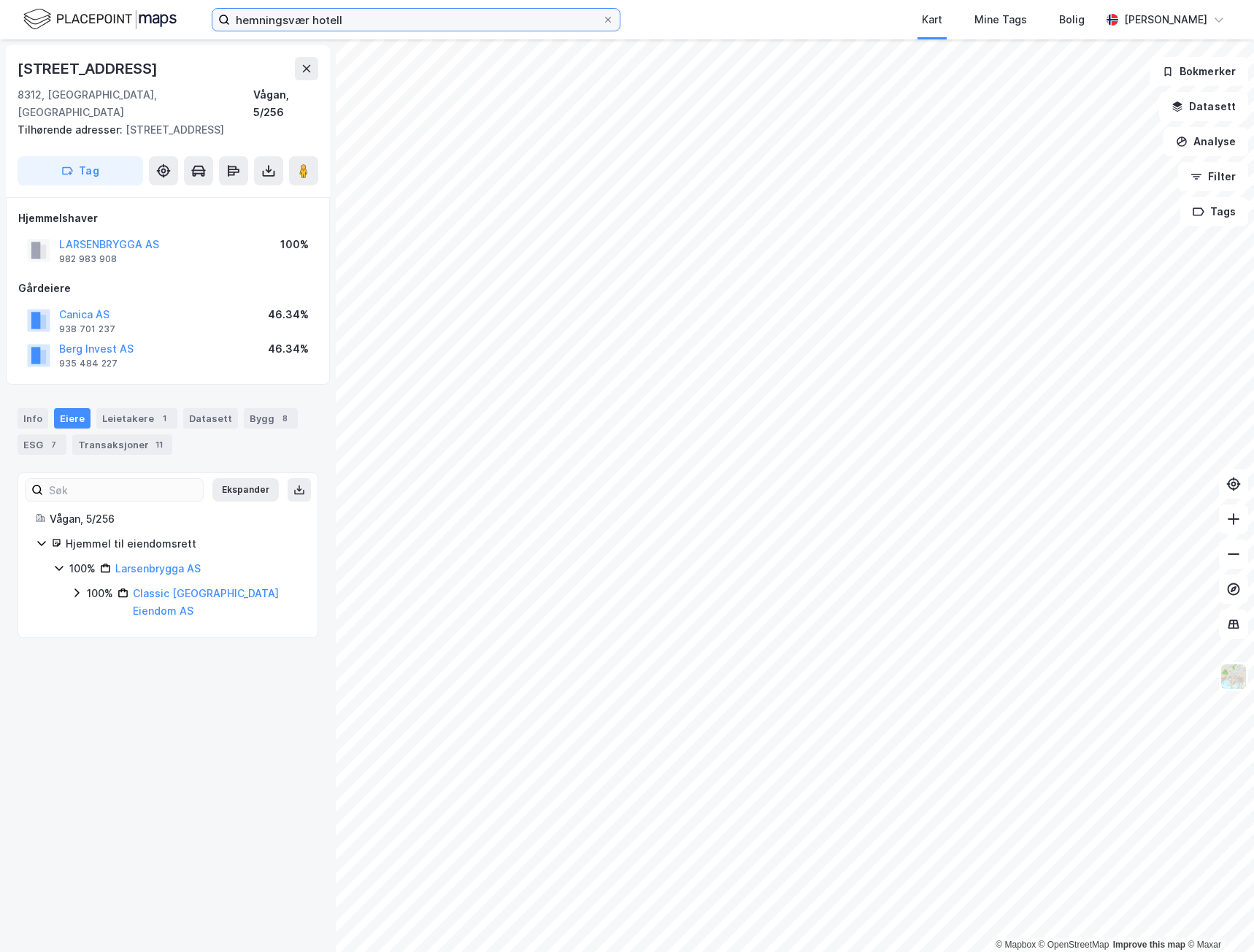
click at [361, 22] on input "hemningsvær hotell" at bounding box center [417, 20] width 372 height 22
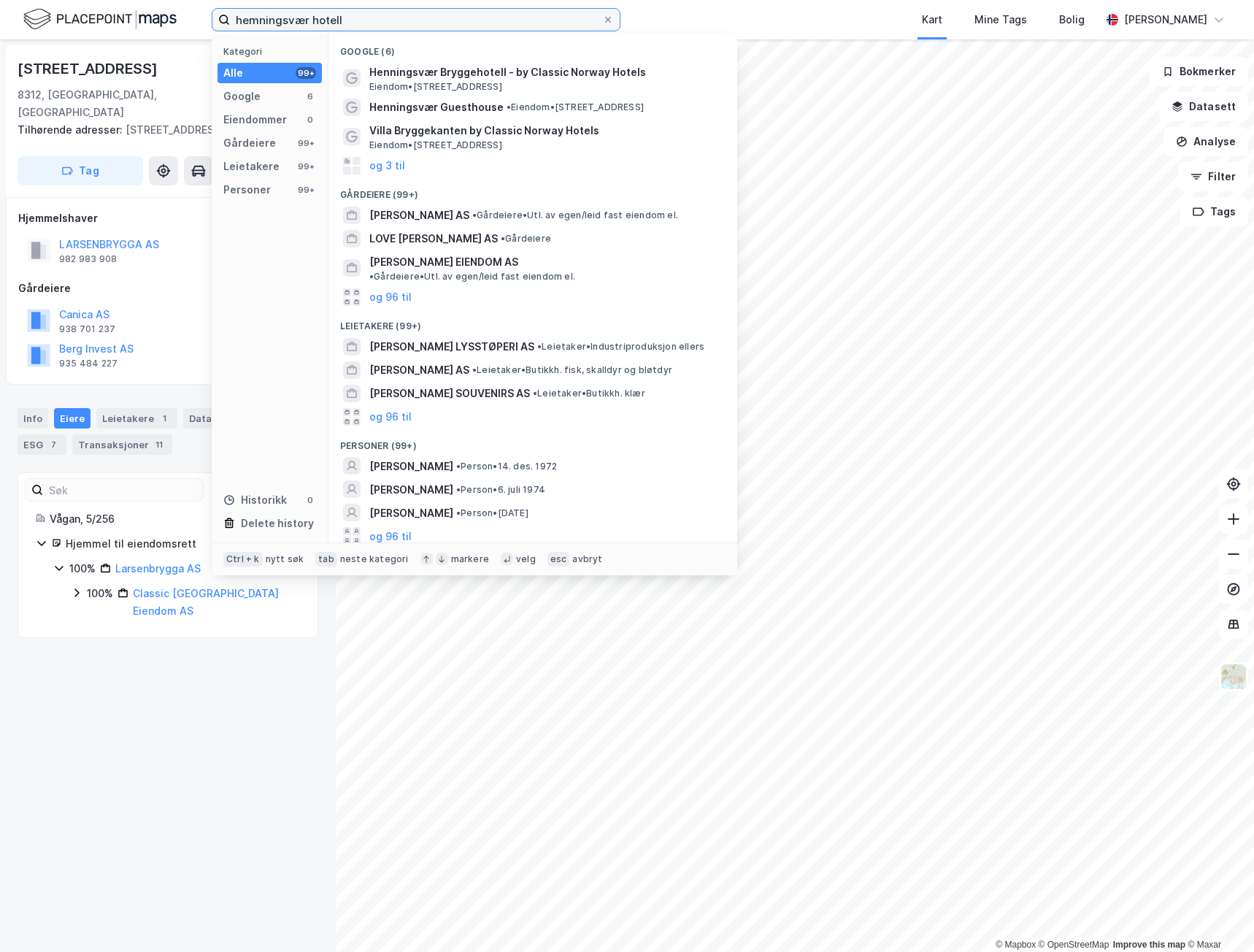
drag, startPoint x: 370, startPoint y: 15, endPoint x: 74, endPoint y: 15, distance: 296.0
click at [74, 15] on div "hemningsvær hotell Kategori Alle 99+ Google 6 Eiendommer 0 Gårdeiere 99+ Leieta…" at bounding box center [627, 20] width 1254 height 40
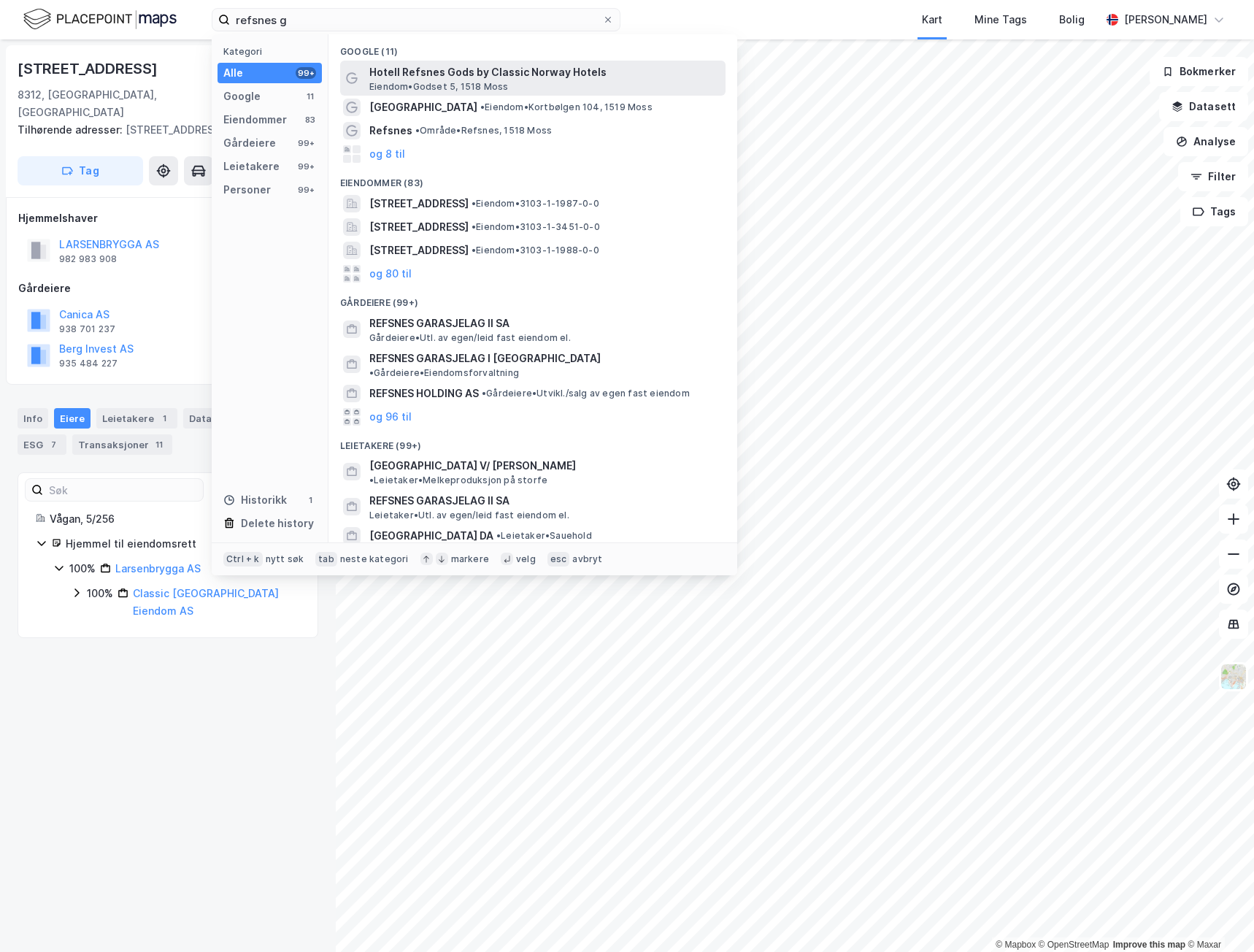
click at [578, 79] on span "Hotell Refsnes Gods by Classic Norway Hotels" at bounding box center [544, 72] width 350 height 17
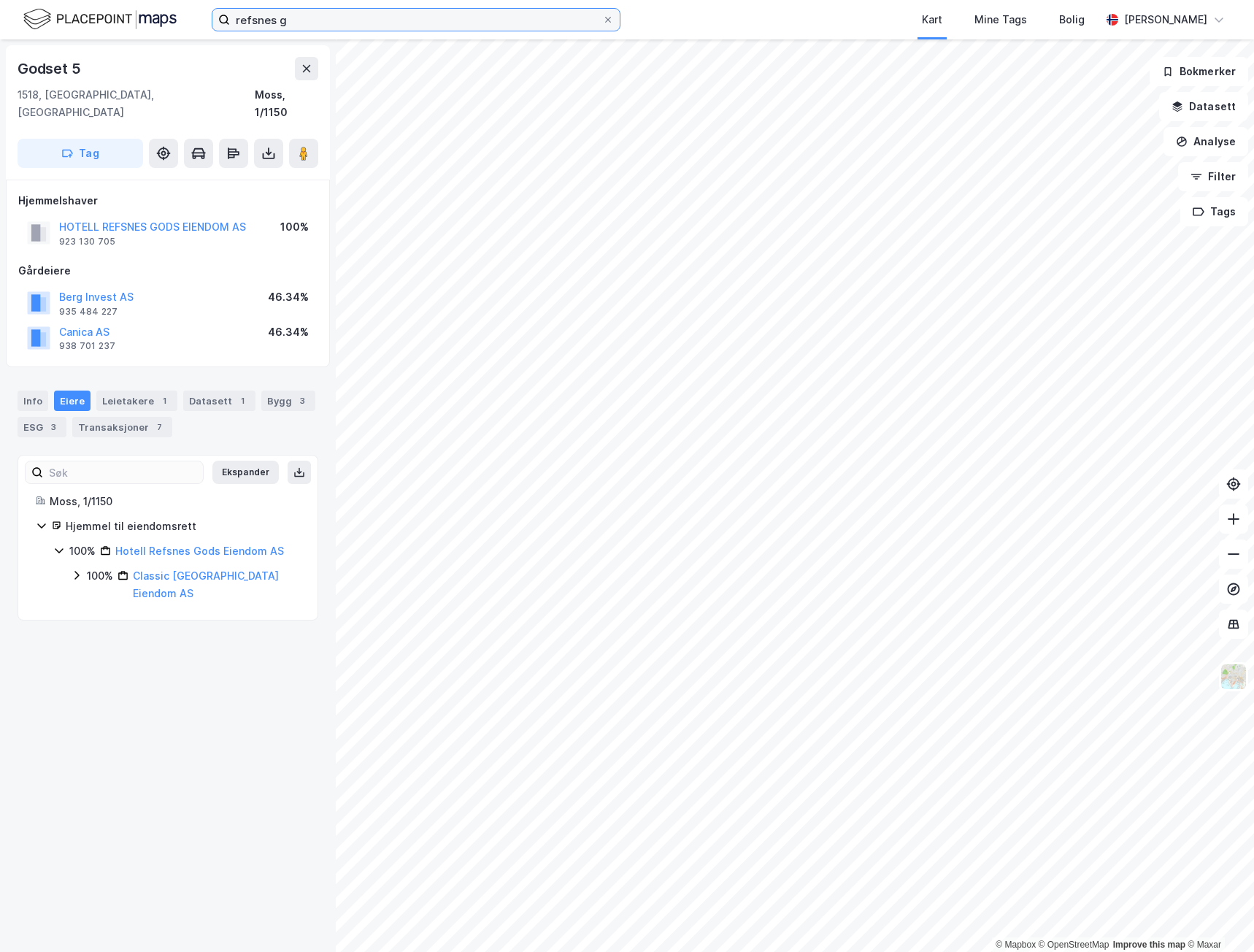
click at [328, 17] on input "refsnes g" at bounding box center [417, 20] width 372 height 22
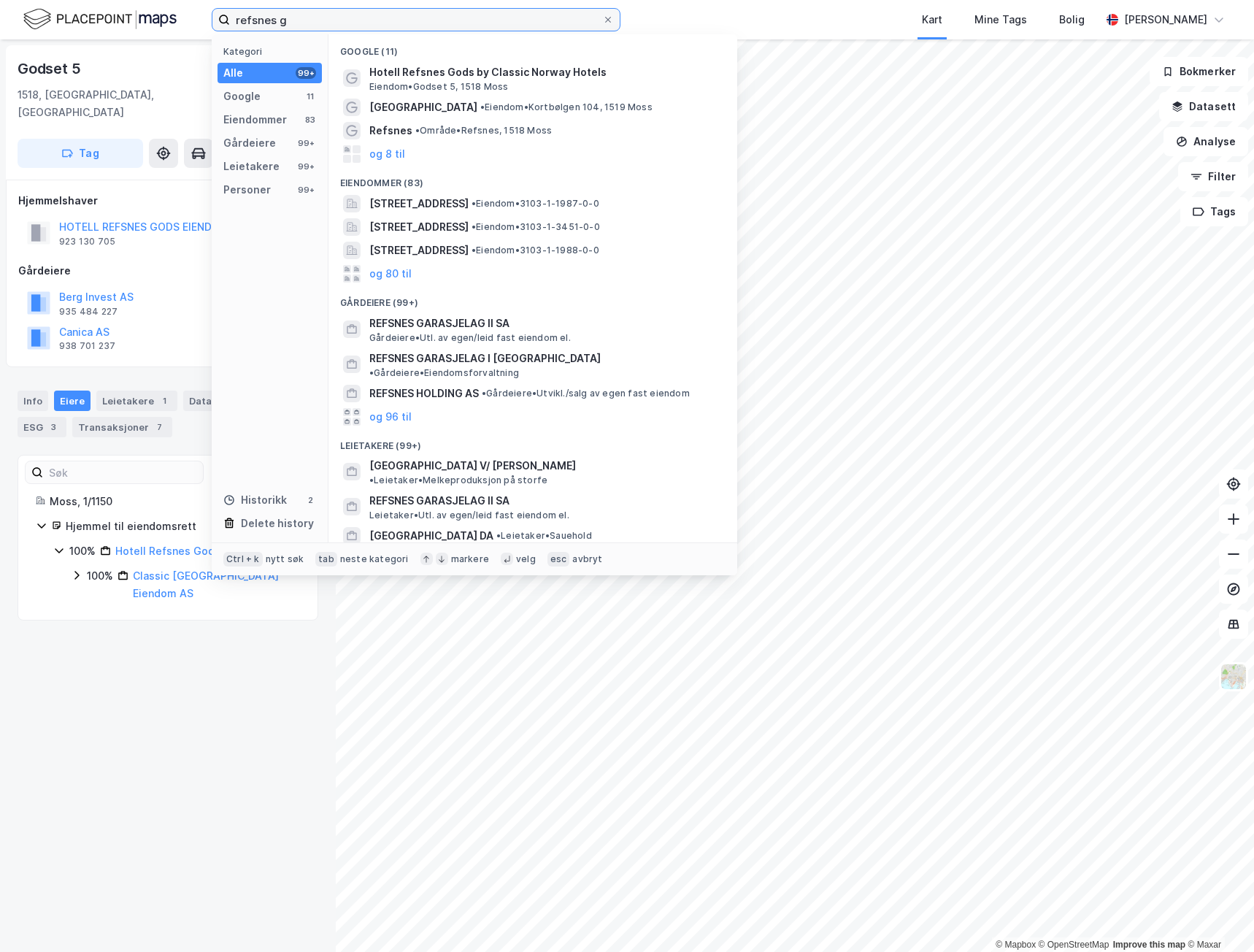
drag, startPoint x: 340, startPoint y: 16, endPoint x: 84, endPoint y: 13, distance: 256.0
click at [84, 13] on div "refsnes g Kategori Alle 99+ Google 11 Eiendommer 83 Gårdeiere 99+ Leietakere 99…" at bounding box center [627, 20] width 1254 height 40
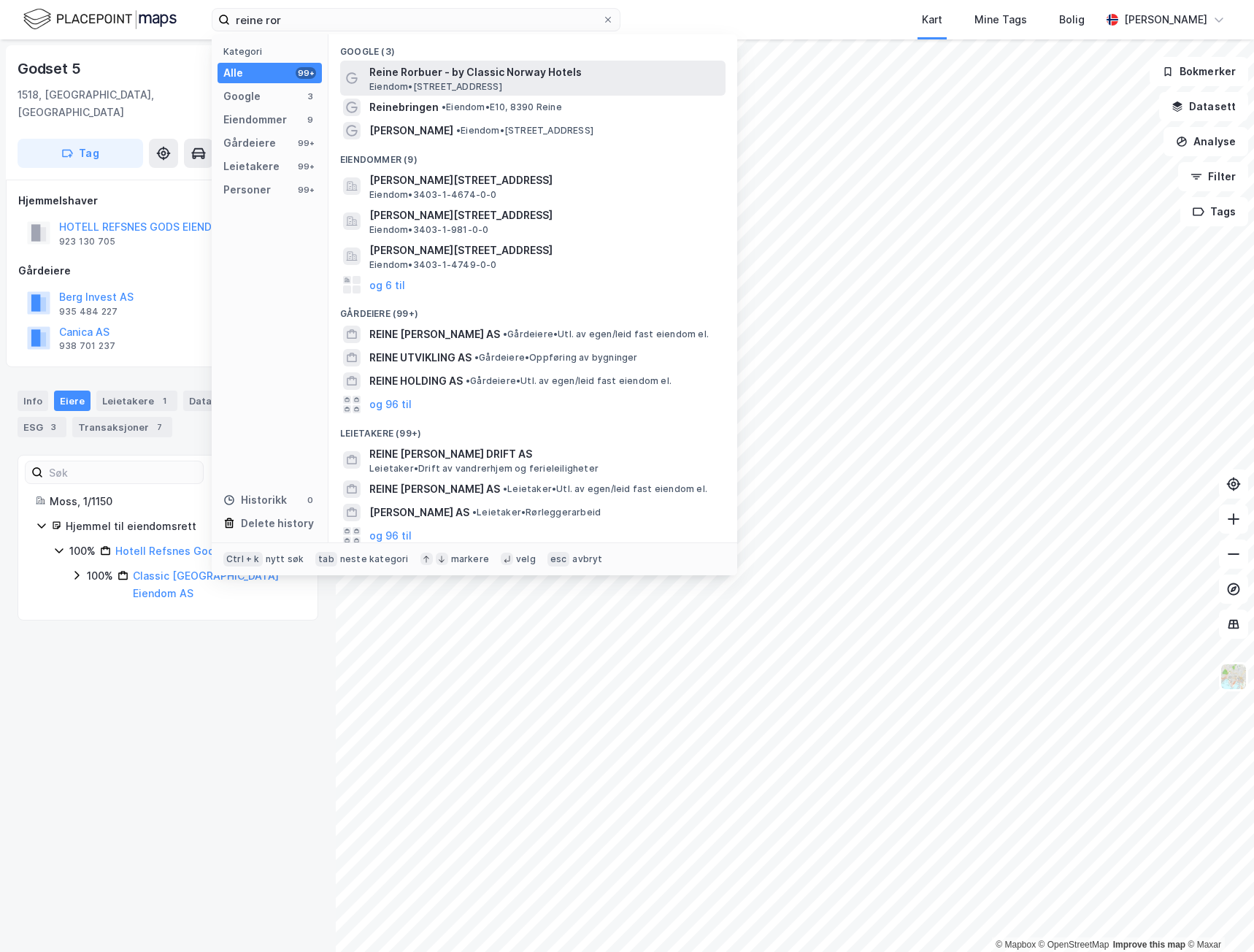
click at [559, 76] on span "Reine Rorbuer - by Classic Norway Hotels" at bounding box center [544, 72] width 350 height 17
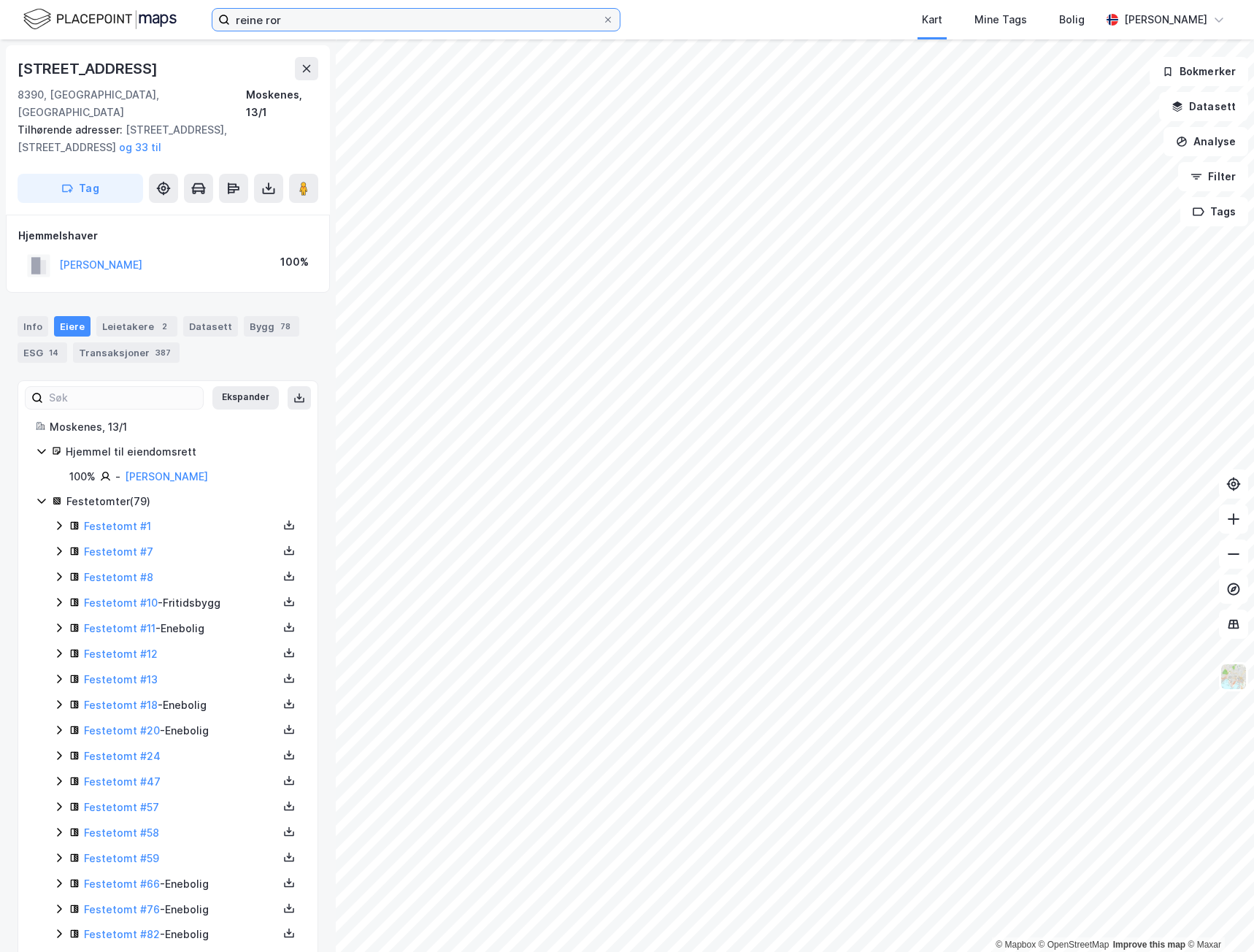
click at [327, 28] on input "reine ror" at bounding box center [417, 20] width 372 height 22
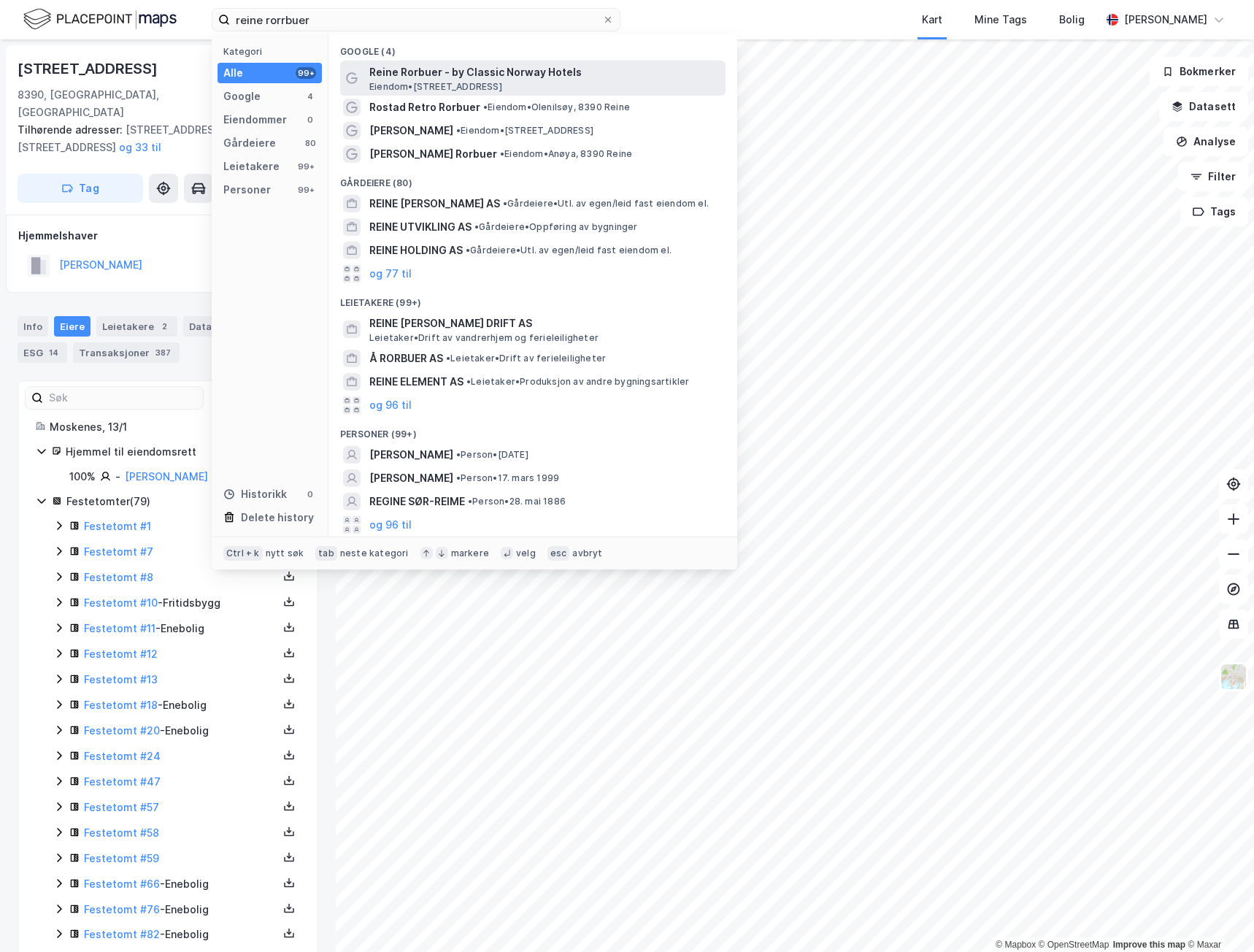
click at [575, 76] on span "Reine Rorbuer - by Classic Norway Hotels" at bounding box center [544, 72] width 350 height 17
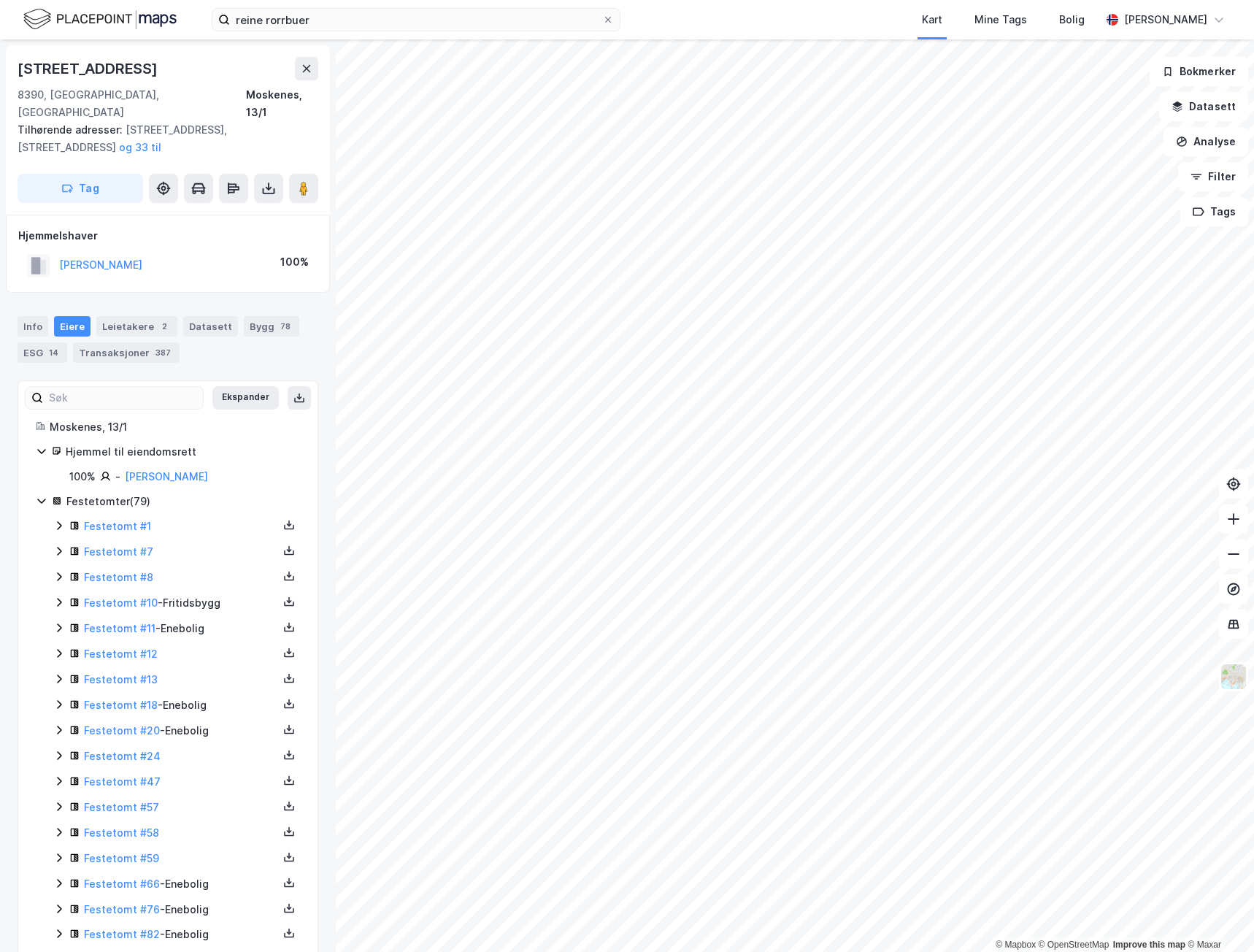
scroll to position [4, 0]
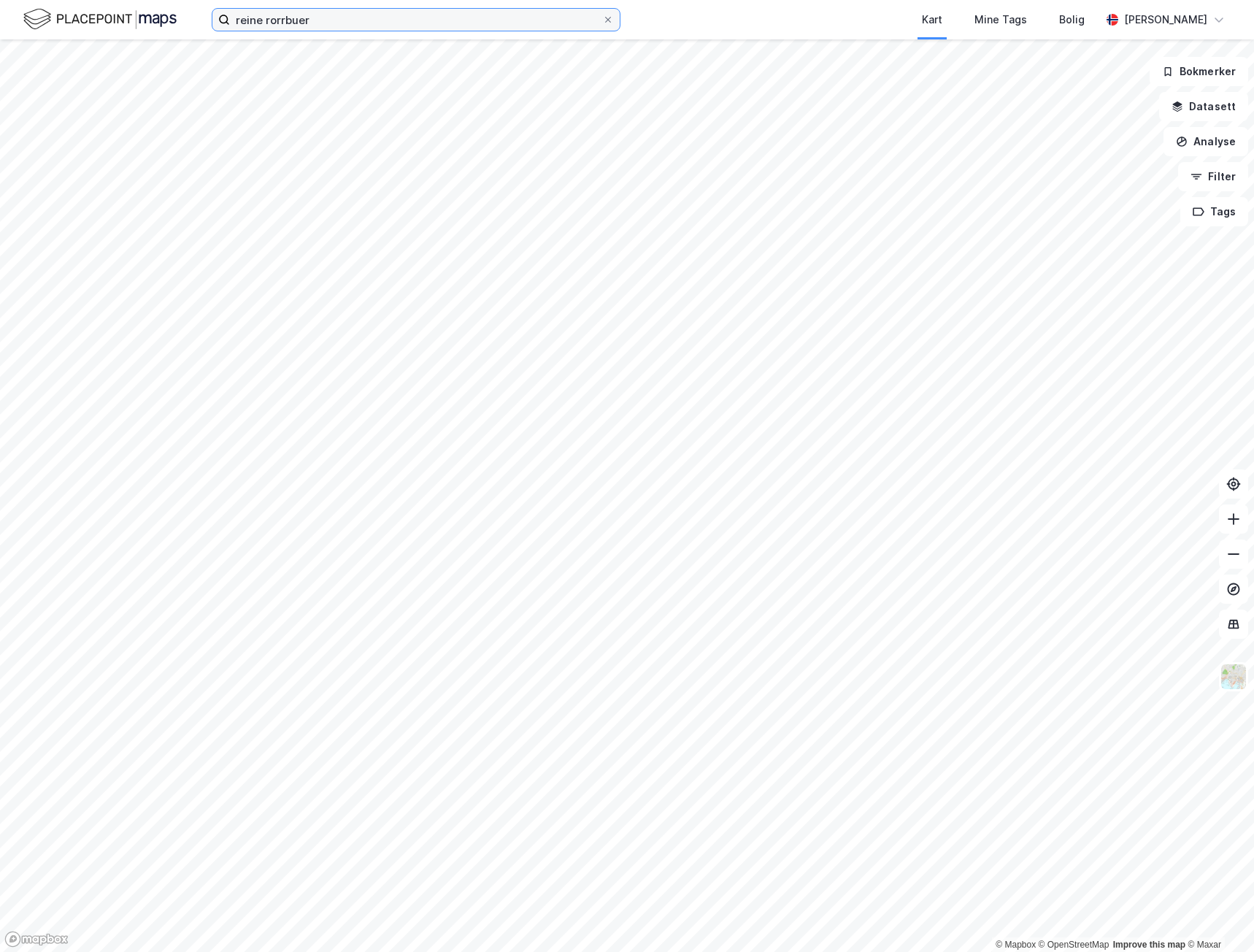
click at [324, 18] on input "reine rorrbuer" at bounding box center [417, 20] width 372 height 22
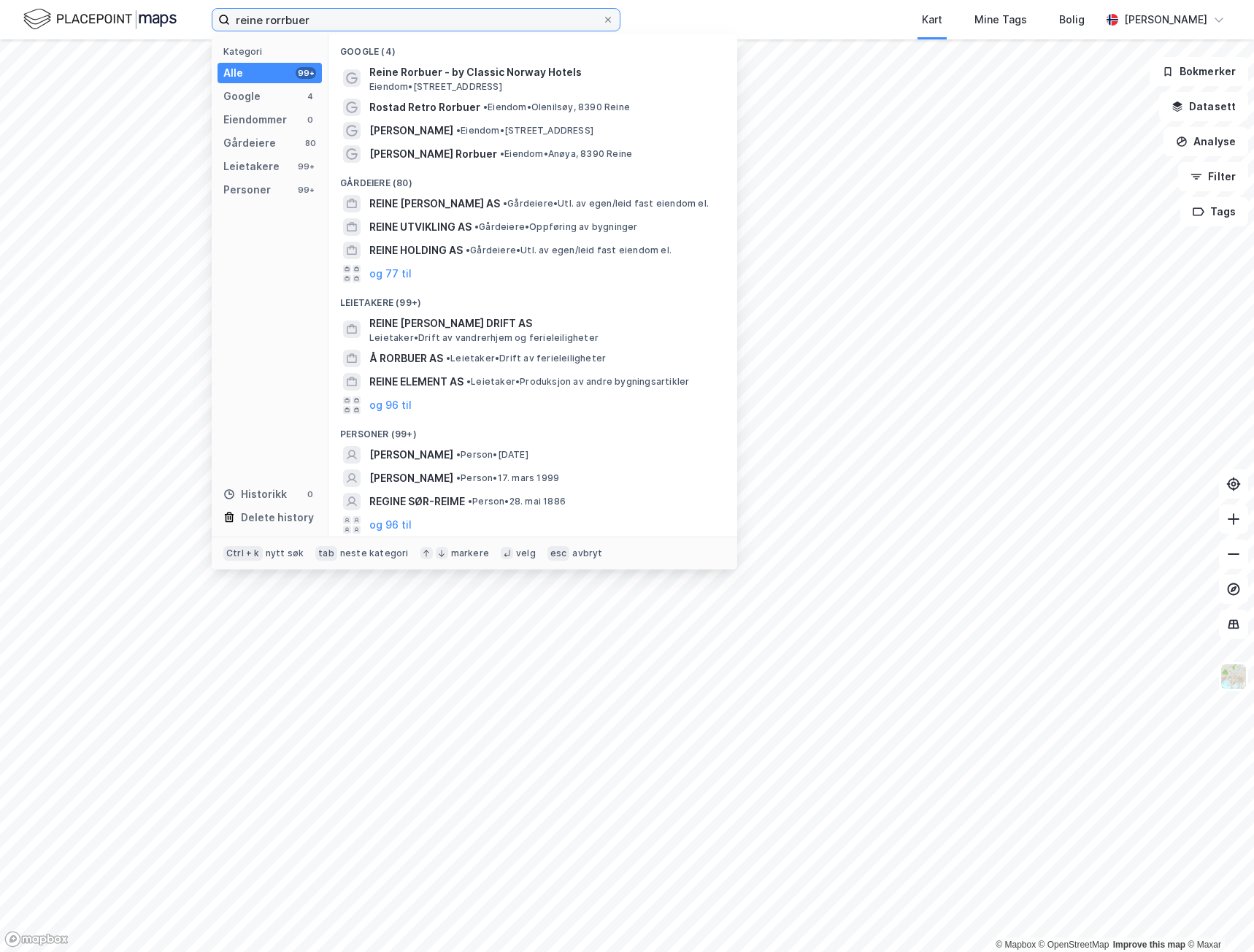
drag, startPoint x: 336, startPoint y: 23, endPoint x: 138, endPoint y: 10, distance: 198.4
click at [138, 10] on div "reine rorrbuer Kategori Alle 99+ Google 4 Eiendommer 0 Gårdeiere 80 Leietakere …" at bounding box center [627, 20] width 1254 height 40
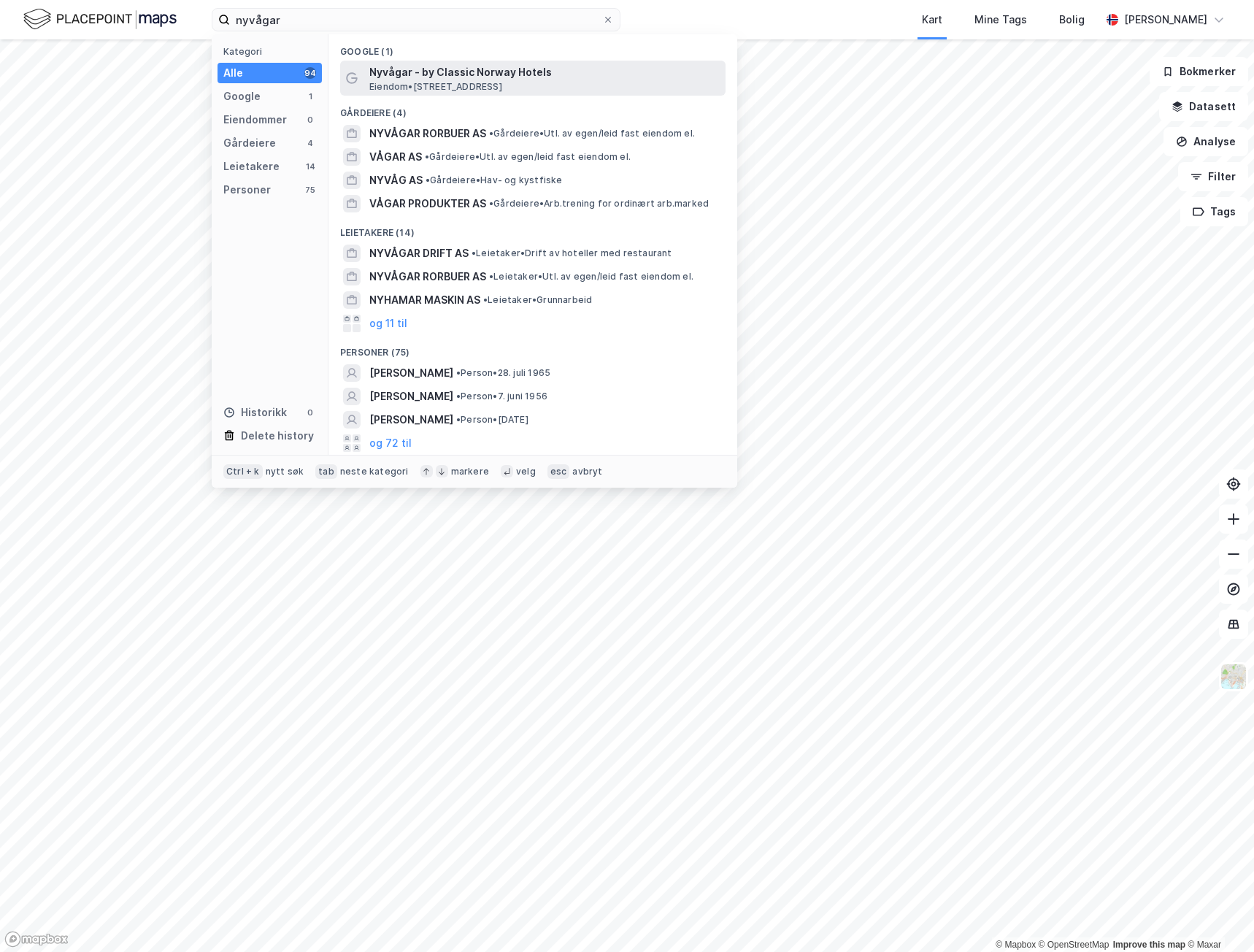
click at [442, 73] on span "Nyvågar - by Classic Norway Hotels" at bounding box center [544, 72] width 350 height 17
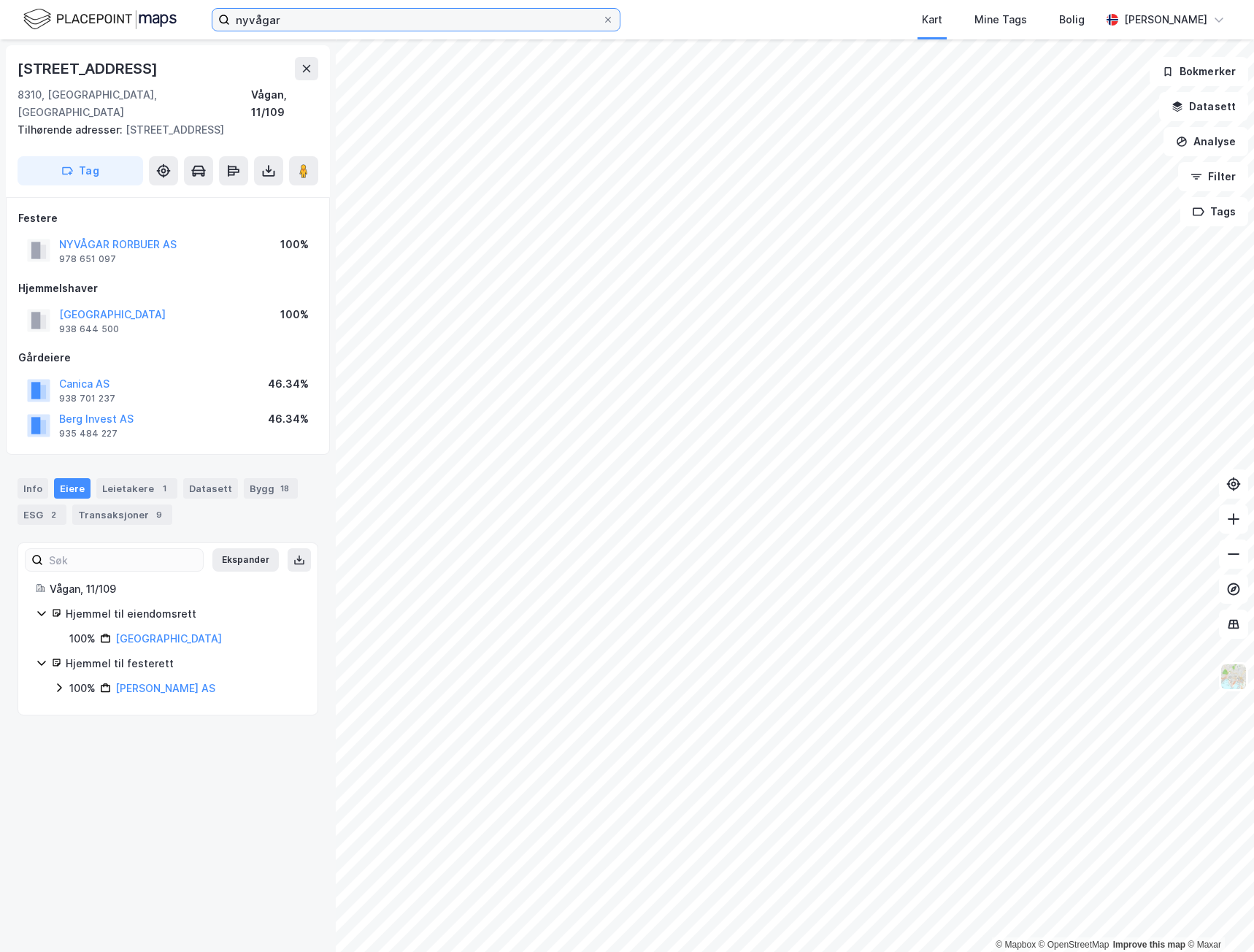
click at [308, 15] on input "nyvågar" at bounding box center [417, 20] width 372 height 22
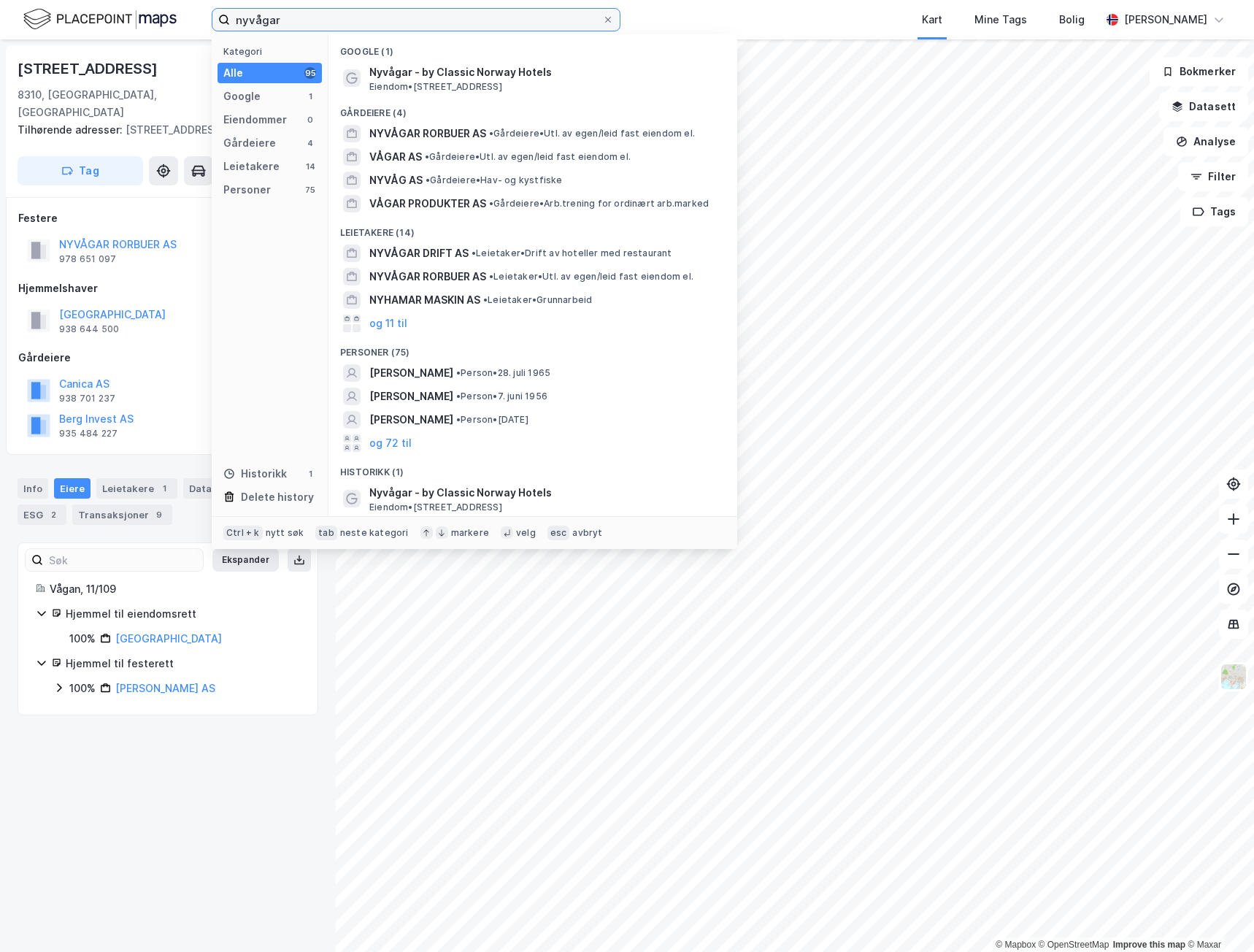
drag, startPoint x: 329, startPoint y: 16, endPoint x: 169, endPoint y: 10, distance: 160.1
click at [169, 10] on div "nyvågar Kategori Alle 95 Google 1 Eiendommer 0 Gårdeiere 4 Leietakere 14 Person…" at bounding box center [627, 20] width 1254 height 40
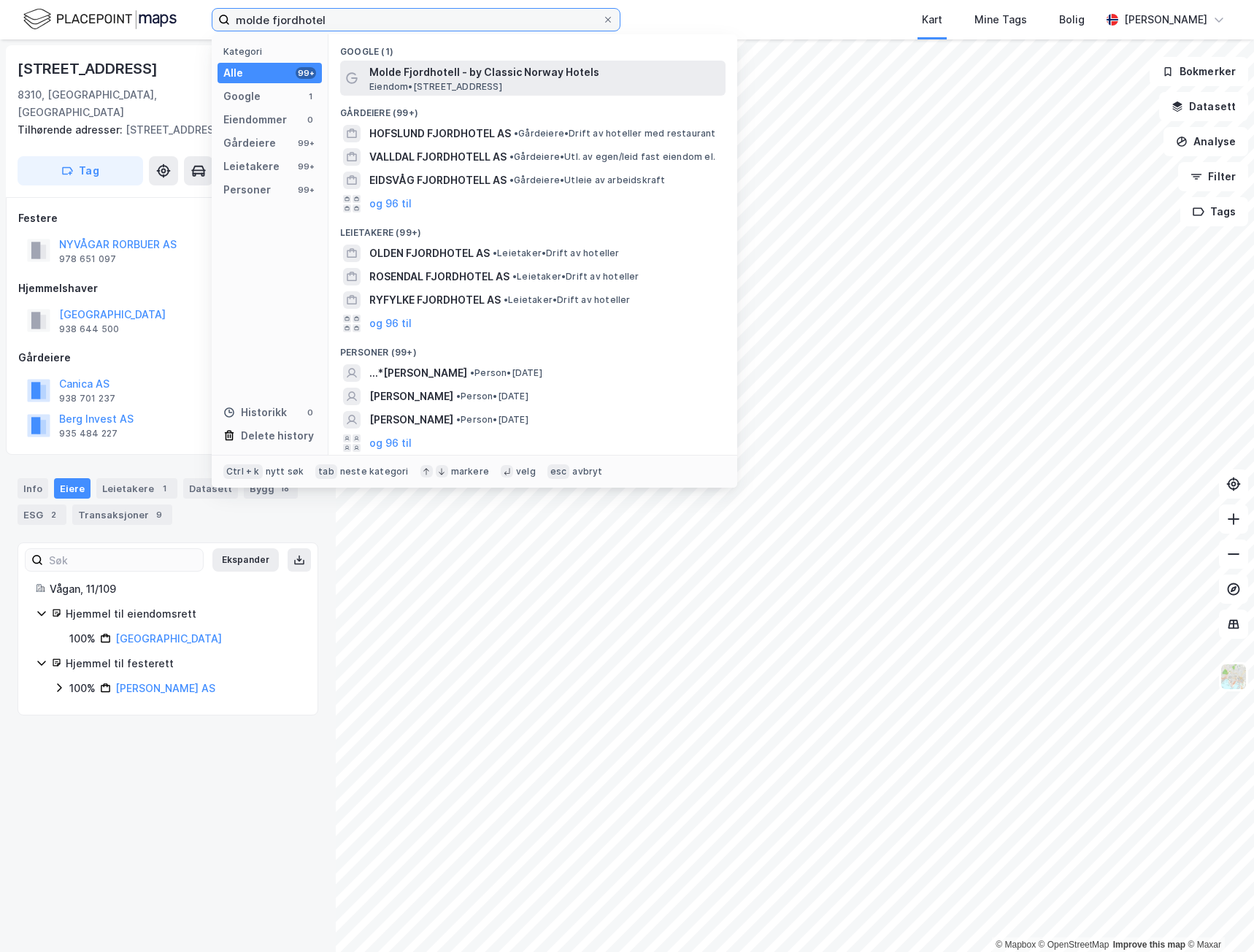
type input "molde fjordhotel"
click at [474, 83] on span "Eiendom • [STREET_ADDRESS]" at bounding box center [436, 86] width 133 height 12
